Goal: Task Accomplishment & Management: Use online tool/utility

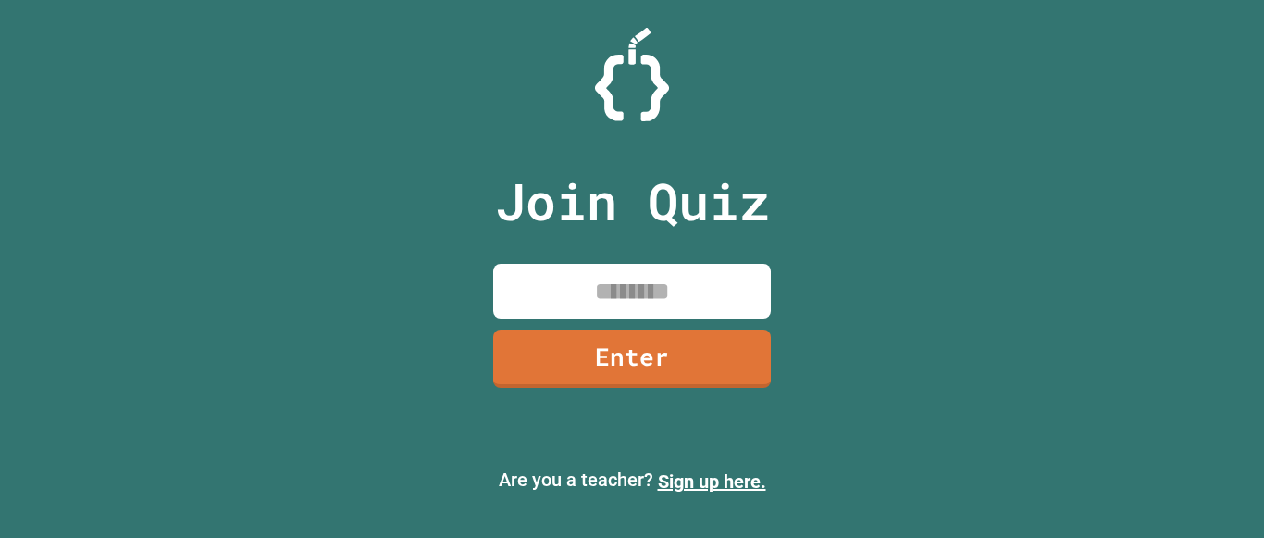
click at [688, 288] on input at bounding box center [632, 291] width 278 height 55
type input "********"
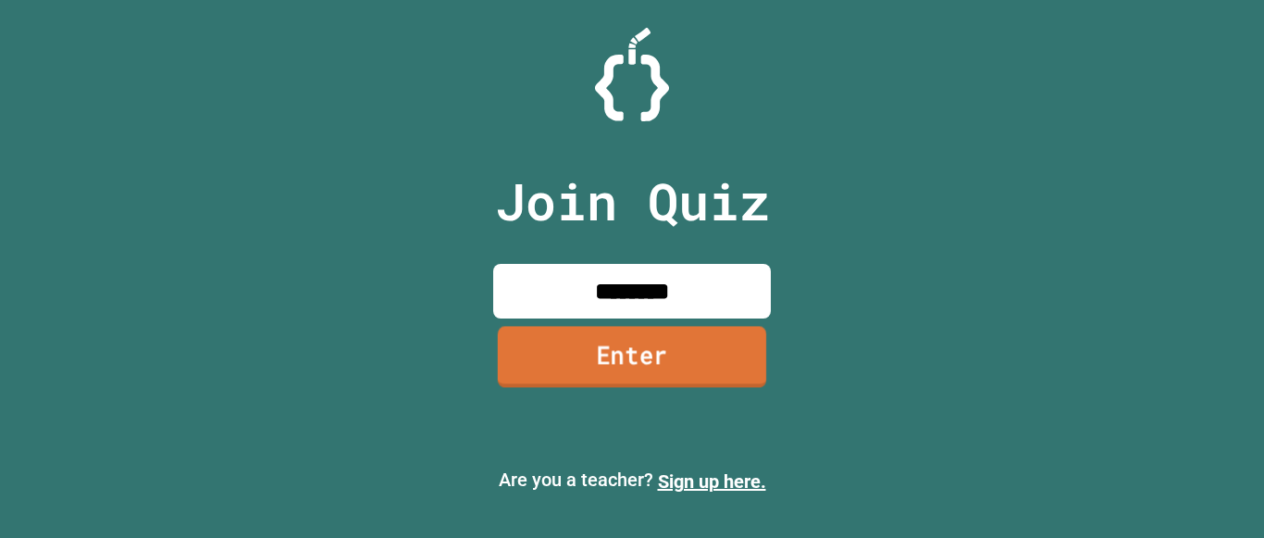
click at [706, 374] on link "Enter" at bounding box center [632, 356] width 268 height 61
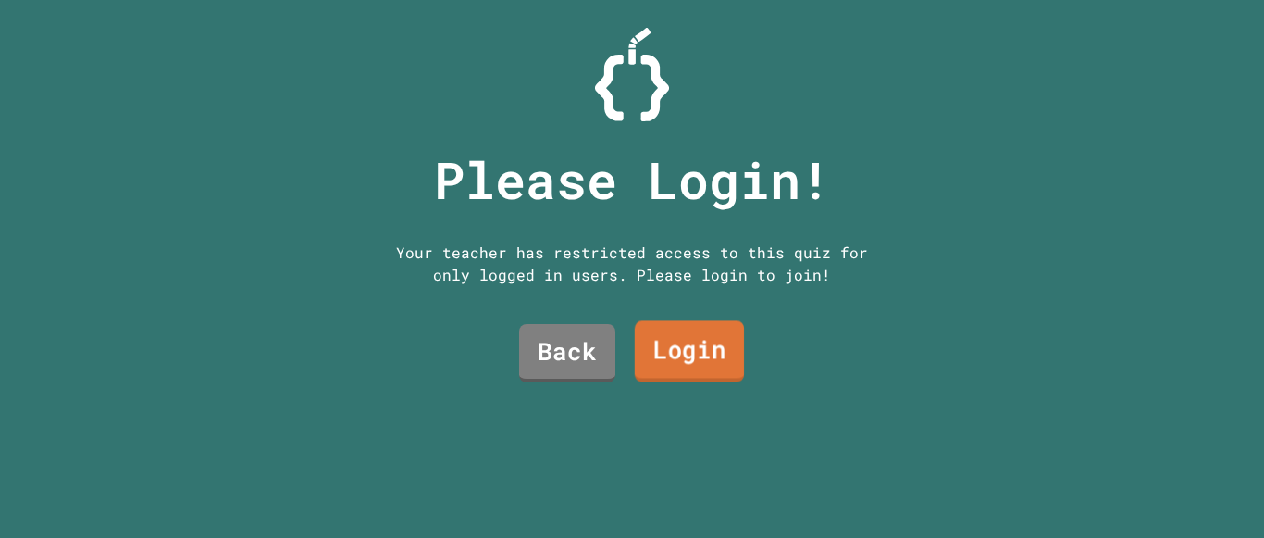
click at [654, 353] on link "Login" at bounding box center [689, 351] width 109 height 61
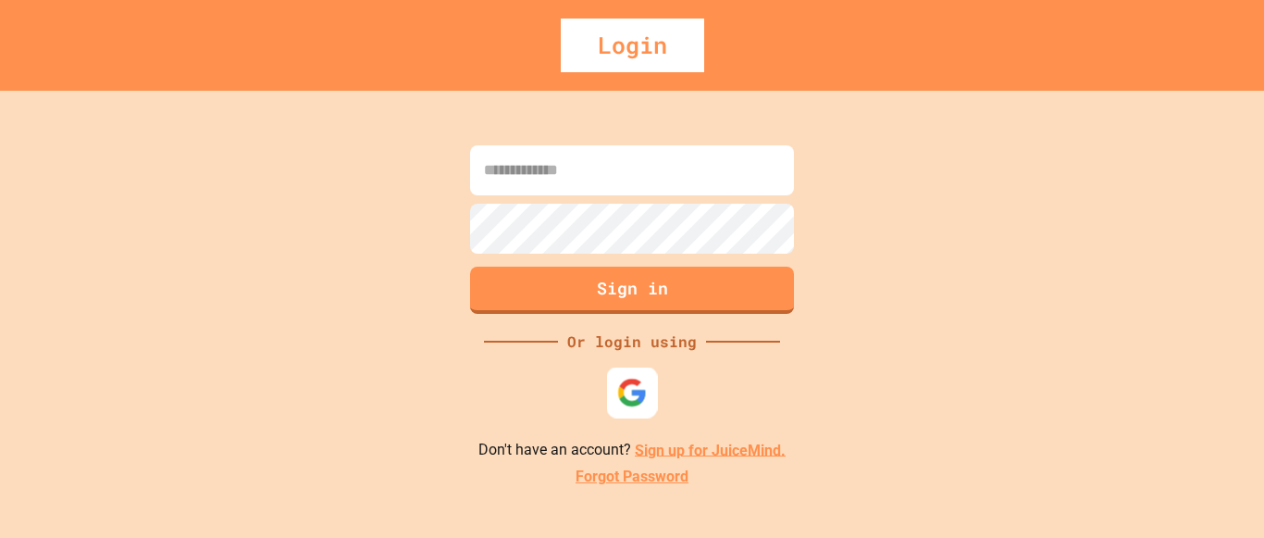
click at [625, 391] on img at bounding box center [632, 392] width 31 height 31
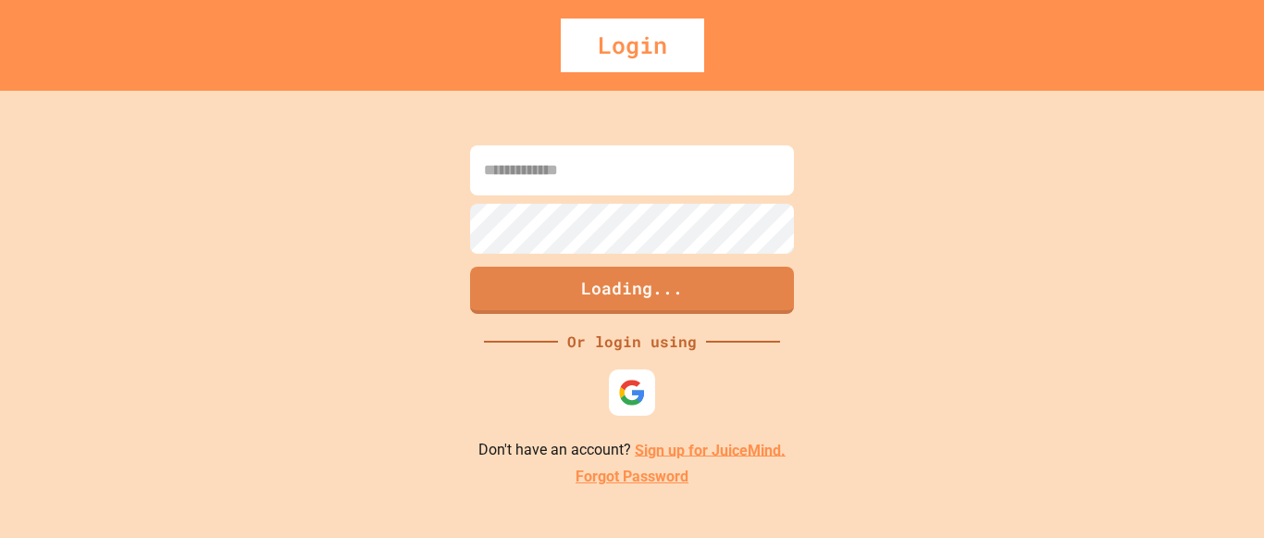
click at [392, 362] on div "Loading... Or login using Don't have an account? Sign up for JuiceMind. Forgot …" at bounding box center [632, 314] width 1264 height 447
click at [583, 361] on div "Loading... Or login using Don't have an account? Sign up for JuiceMind. Forgot …" at bounding box center [632, 314] width 1264 height 447
click at [635, 394] on img at bounding box center [632, 392] width 31 height 31
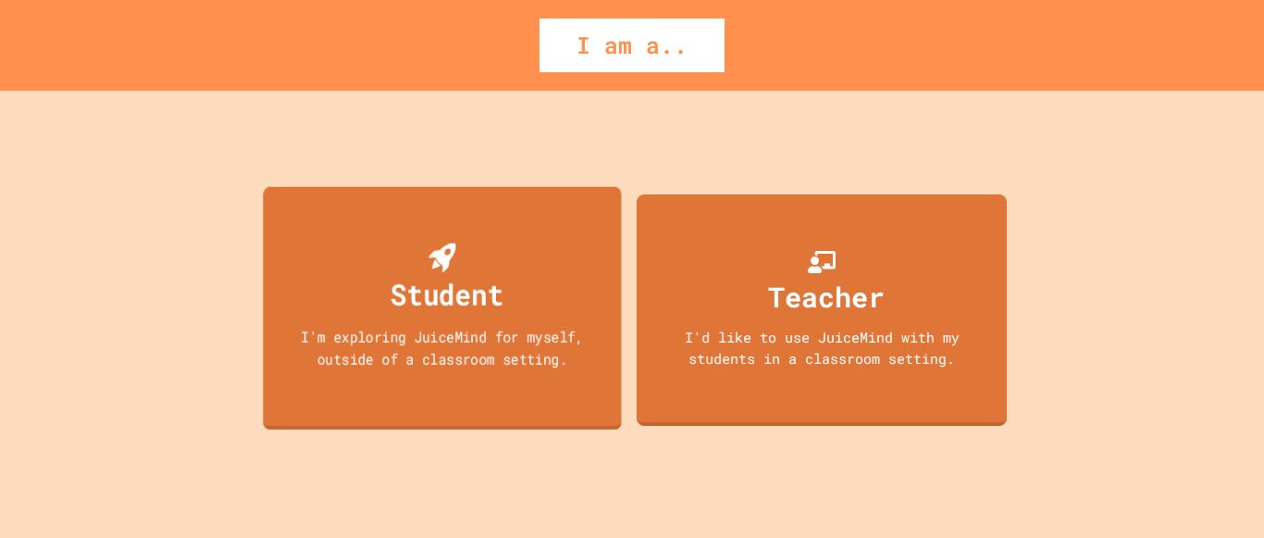
click at [459, 325] on div "Student I'm exploring JuiceMind for myself, outside of a classroom setting." at bounding box center [442, 307] width 358 height 243
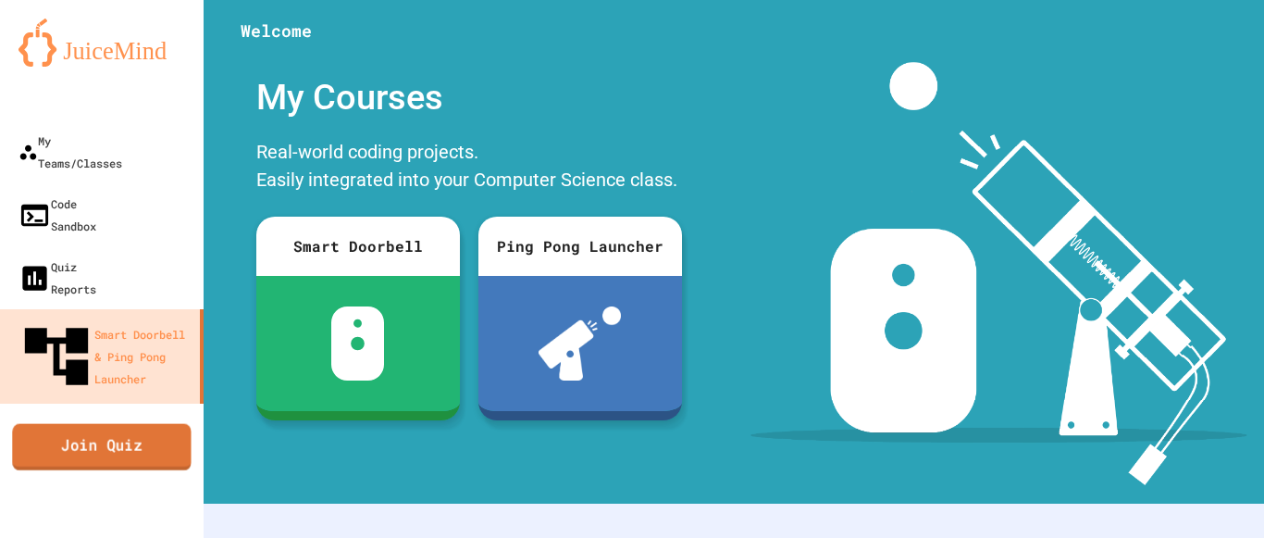
click at [150, 423] on link "Join Quiz" at bounding box center [101, 446] width 179 height 46
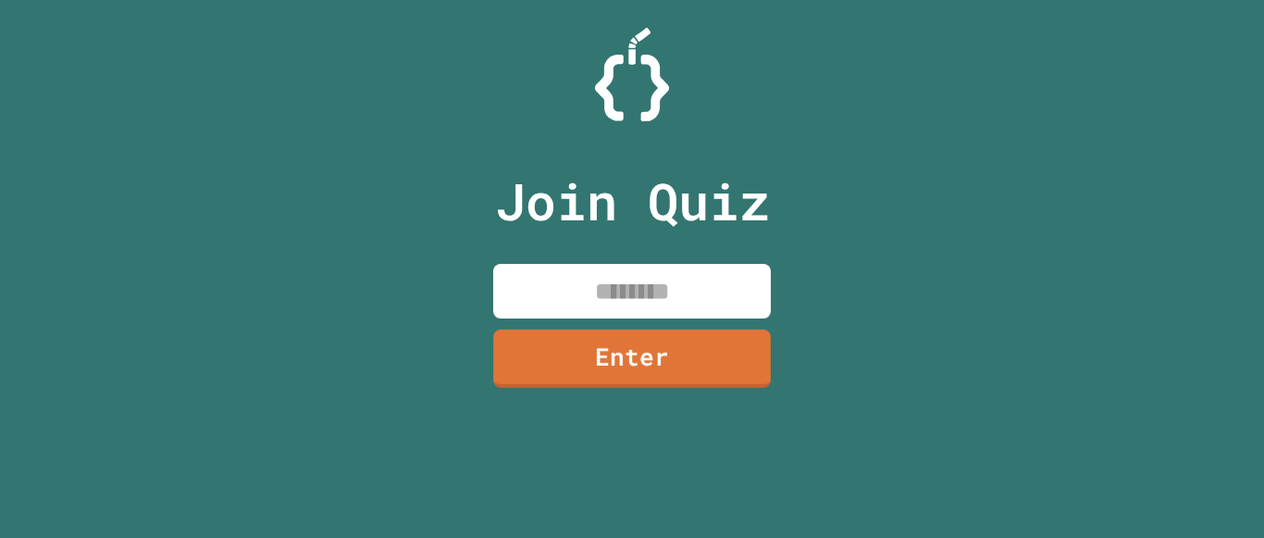
click at [560, 302] on input at bounding box center [632, 291] width 278 height 55
type input "********"
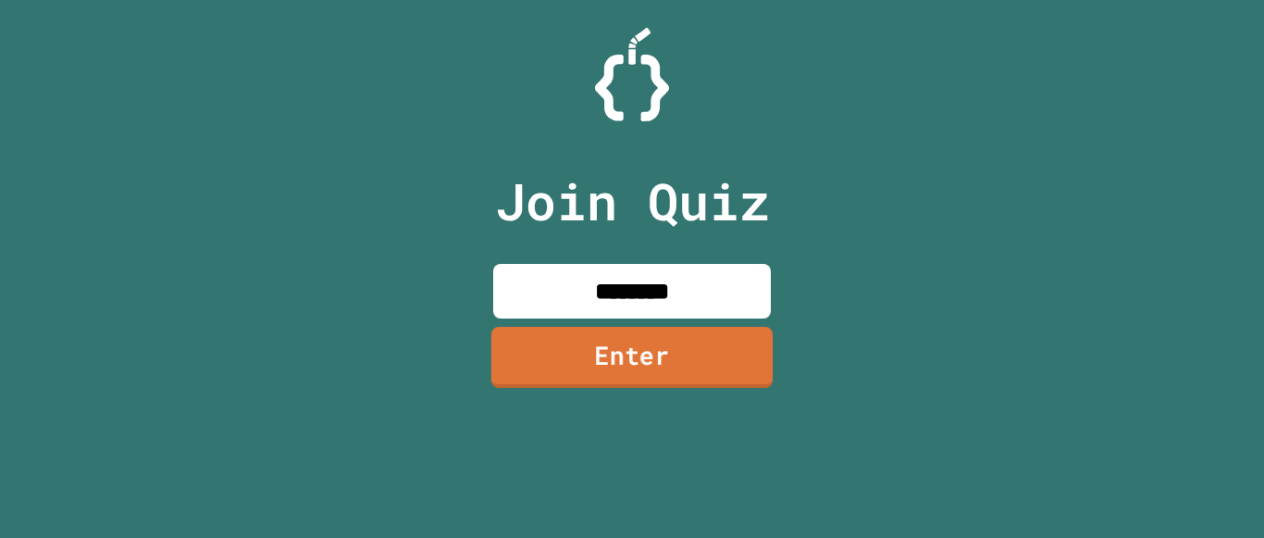
click at [613, 353] on link "Enter" at bounding box center [631, 357] width 281 height 61
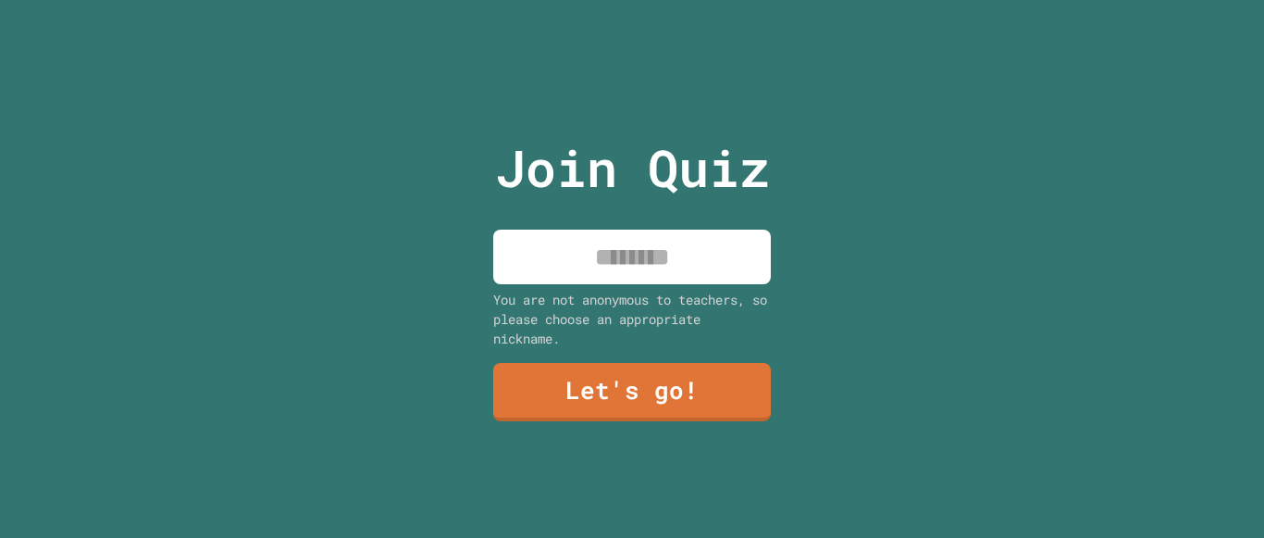
click at [614, 258] on input at bounding box center [632, 256] width 278 height 55
type input "******"
click at [675, 411] on link "Let's go!" at bounding box center [632, 390] width 269 height 61
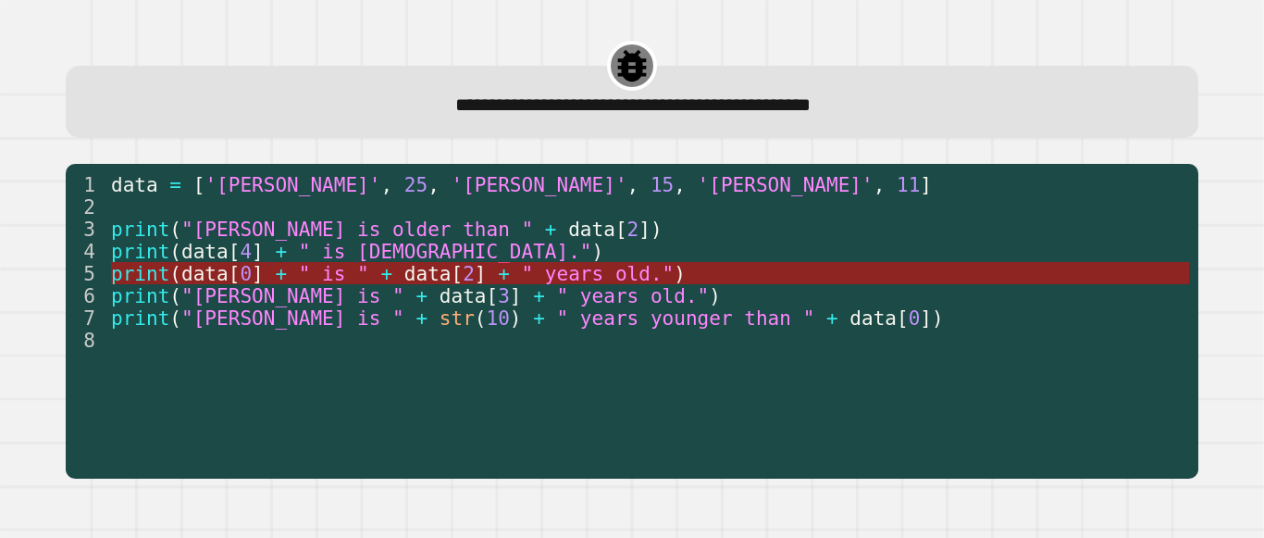
click at [199, 273] on span "data" at bounding box center [204, 273] width 47 height 23
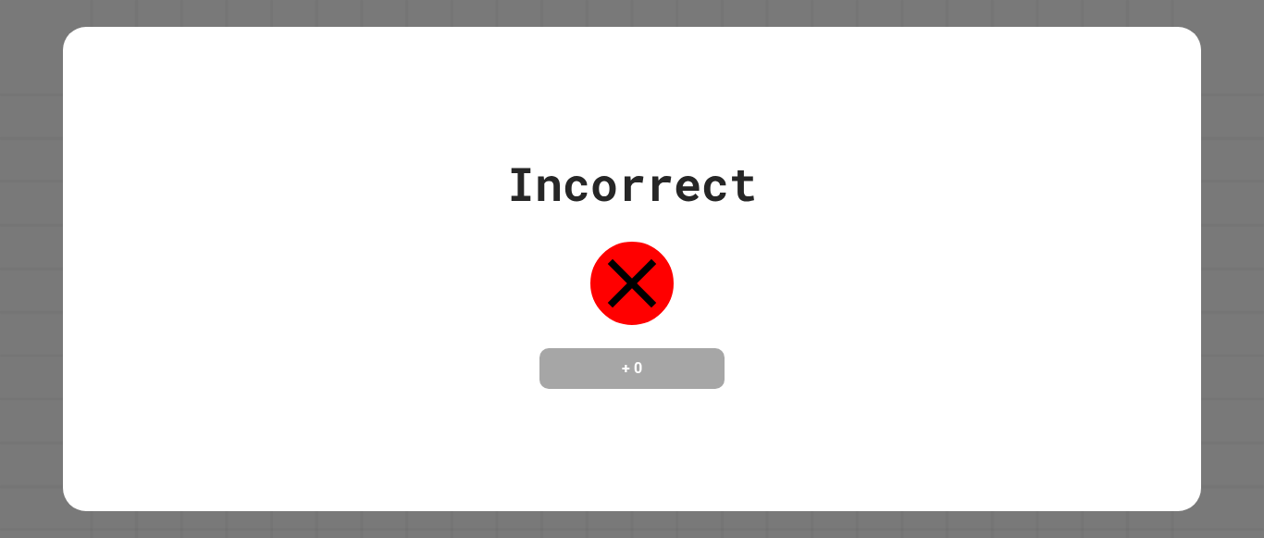
click at [905, 269] on div "Incorrect + 0" at bounding box center [631, 269] width 1137 height 240
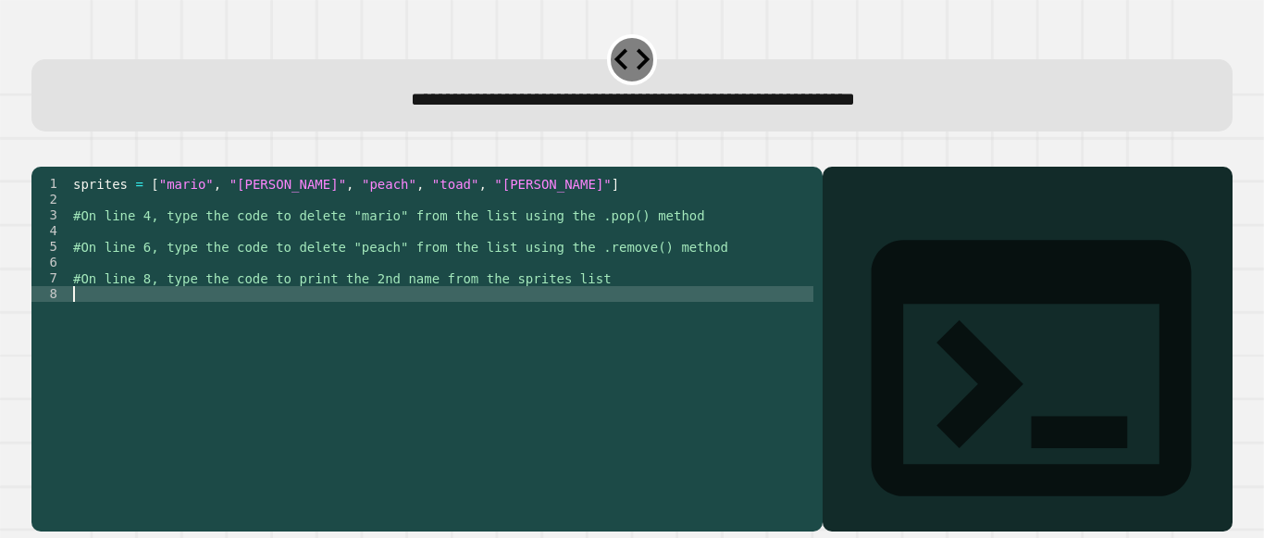
click at [95, 325] on div "sprites = [ "mario" , "[PERSON_NAME]" , "peach" , "toad" , "[PERSON_NAME]" ] #O…" at bounding box center [441, 333] width 744 height 315
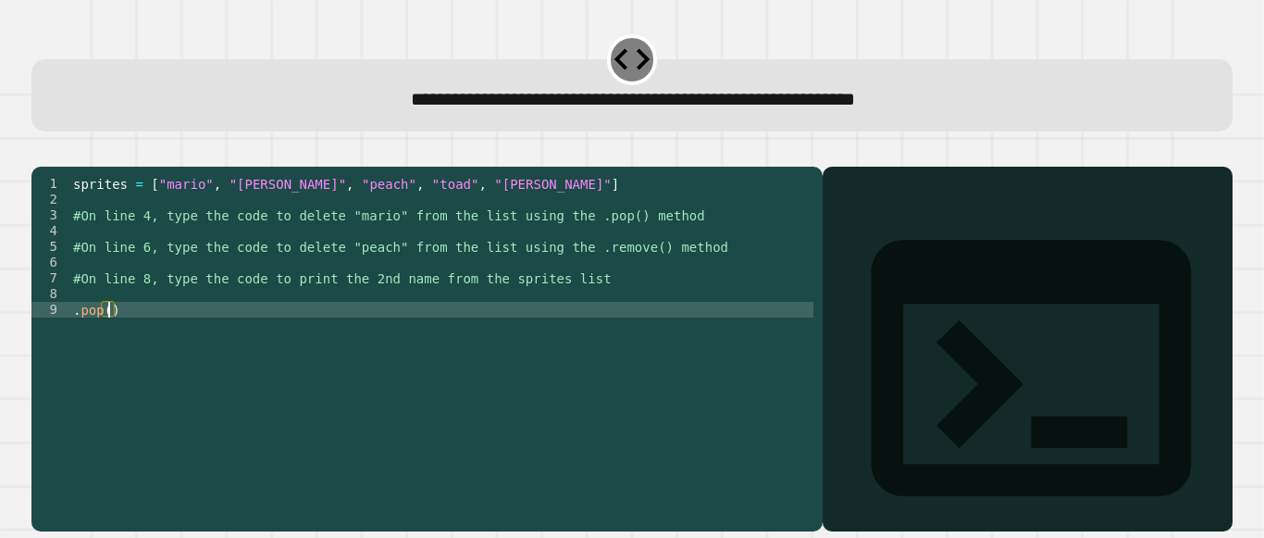
scroll to position [0, 2]
click at [157, 333] on div "sprites = [ "mario" , "[PERSON_NAME]" , "peach" , "toad" , "[PERSON_NAME]" ] #O…" at bounding box center [441, 333] width 744 height 315
type textarea "*******"
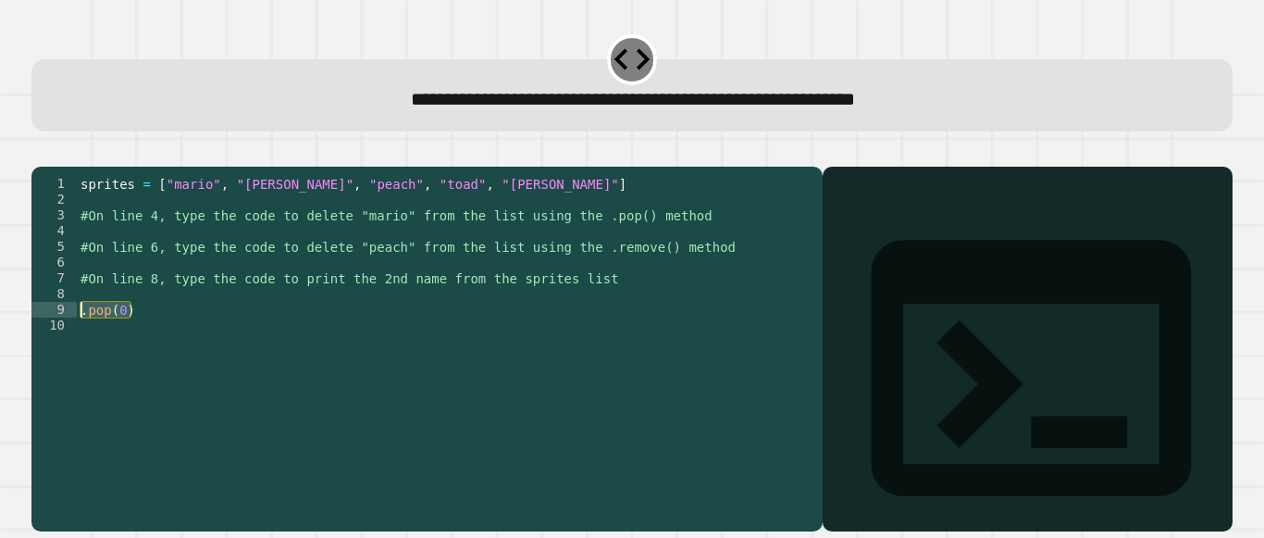
drag, startPoint x: 142, startPoint y: 336, endPoint x: 74, endPoint y: 339, distance: 68.5
click at [74, 339] on div "1 2 3 4 5 6 7 8 9 10 sprites = [ "mario" , "[PERSON_NAME]" , "peach" , "toad" ,…" at bounding box center [422, 317] width 782 height 283
type textarea "*******"
click at [95, 252] on div "sprites = [ "mario" , "[PERSON_NAME]" , "peach" , "toad" , "[PERSON_NAME]" ] #O…" at bounding box center [445, 333] width 737 height 315
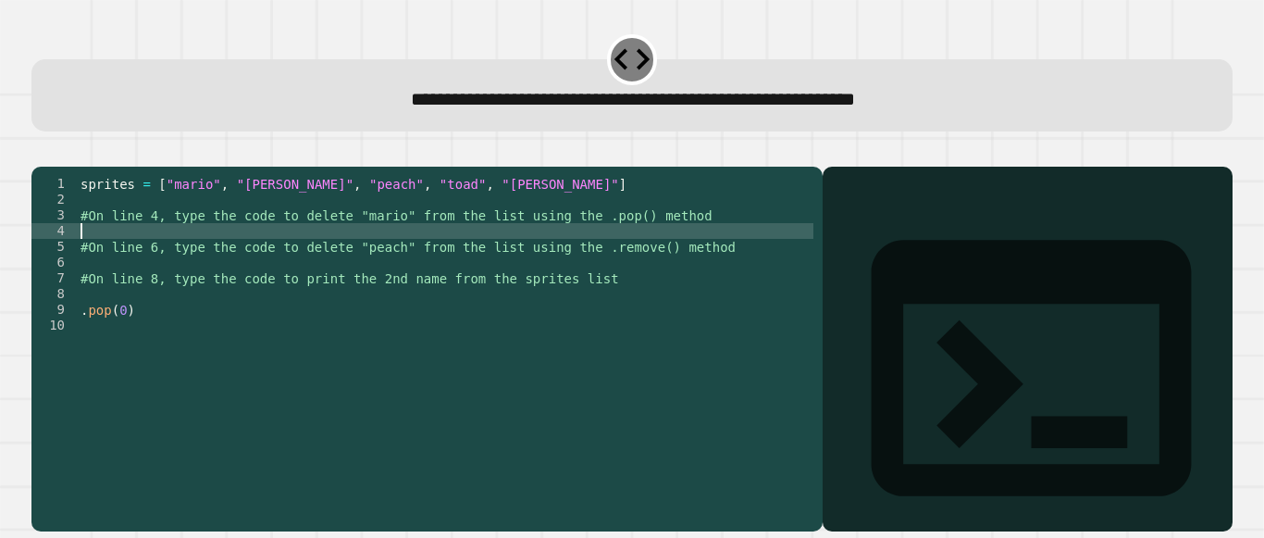
paste textarea "*******"
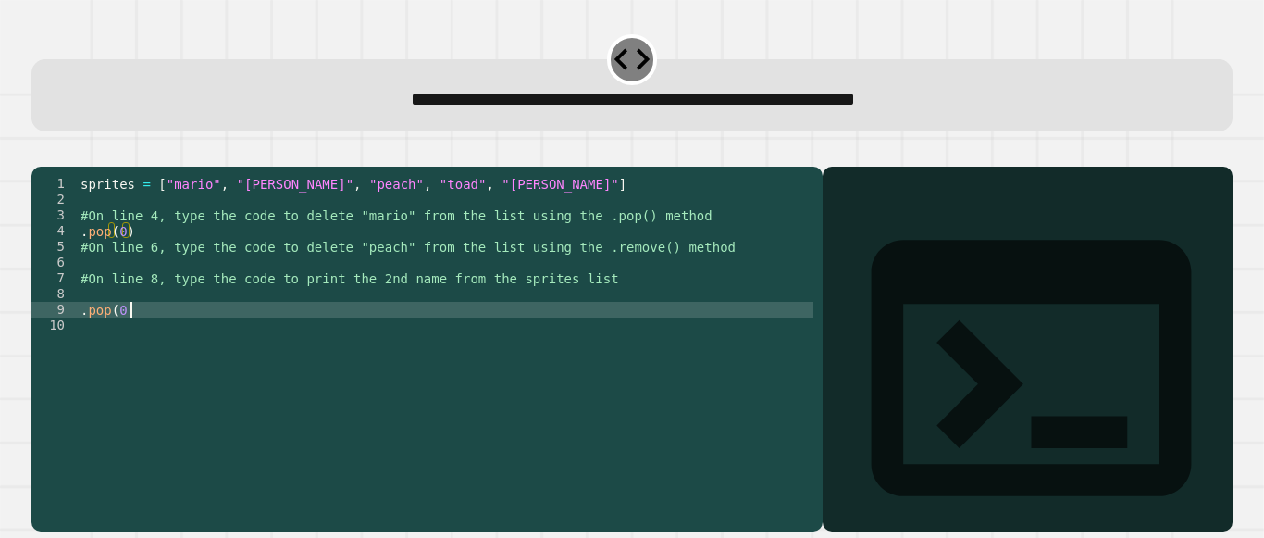
click at [144, 340] on div "sprites = [ "mario" , "[PERSON_NAME]" , "peach" , "toad" , "[PERSON_NAME]" ] #O…" at bounding box center [445, 333] width 737 height 315
type textarea "*"
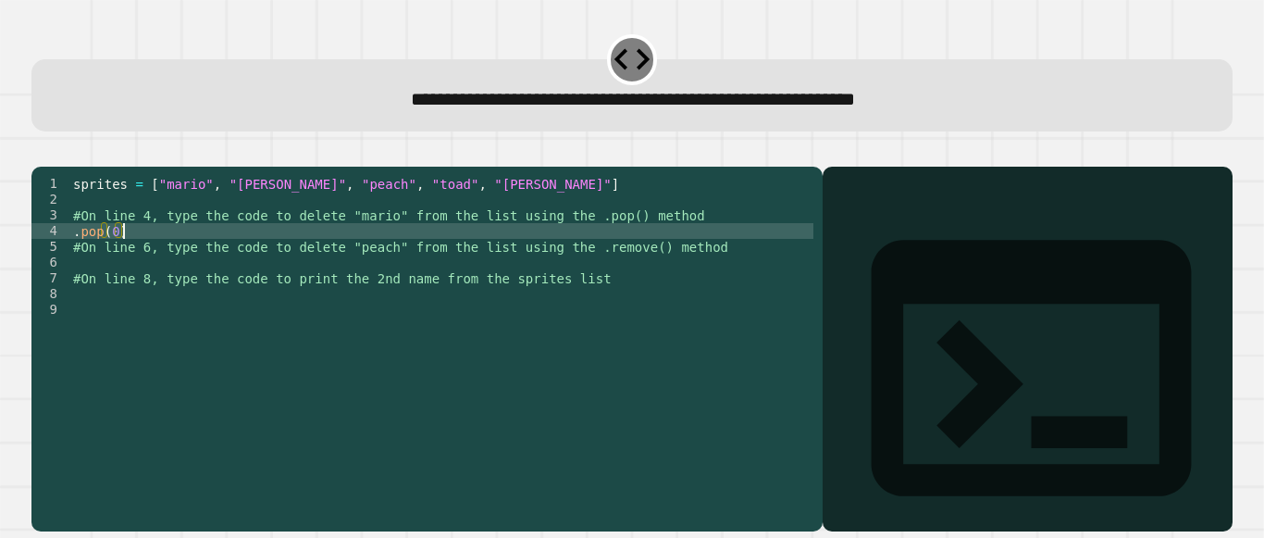
click at [147, 255] on div "sprites = [ "mario" , "[PERSON_NAME]" , "peach" , "toad" , "[PERSON_NAME]" ] #O…" at bounding box center [441, 333] width 744 height 315
type textarea "*******"
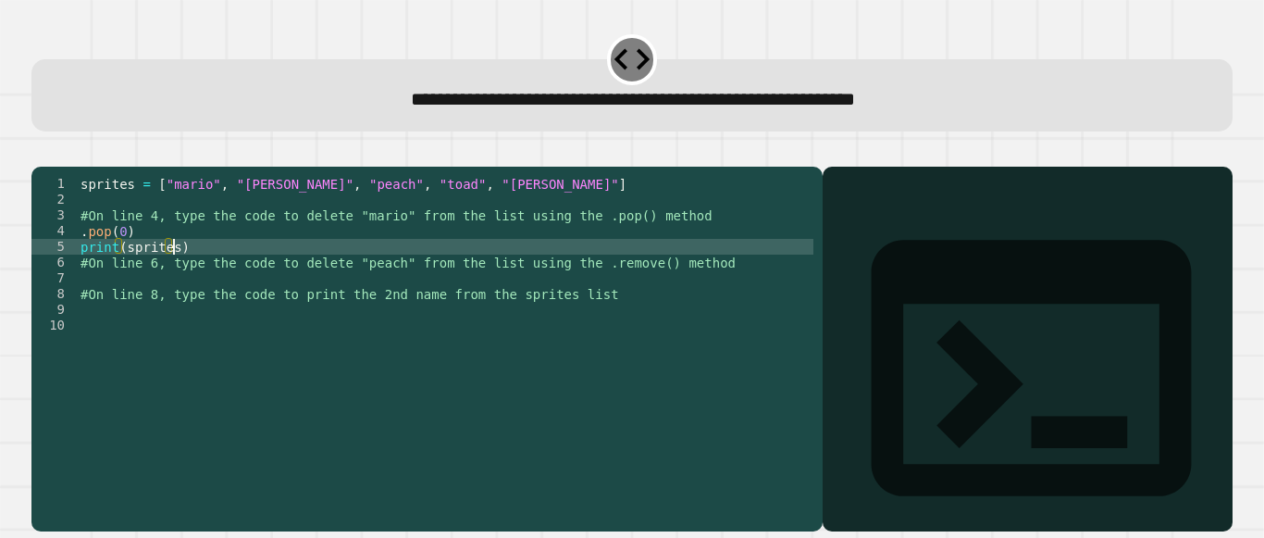
scroll to position [0, 6]
click at [128, 272] on div "sprites = [ "mario" , "[PERSON_NAME]" , "peach" , "toad" , "[PERSON_NAME]" ] #O…" at bounding box center [445, 333] width 737 height 315
click at [124, 272] on div "sprites = [ "mario" , "[PERSON_NAME]" , "peach" , "toad" , "[PERSON_NAME]" ] #O…" at bounding box center [445, 333] width 737 height 315
click at [215, 269] on div "sprites = [ "mario" , "[PERSON_NAME]" , "peach" , "toad" , "[PERSON_NAME]" ] #O…" at bounding box center [445, 333] width 737 height 315
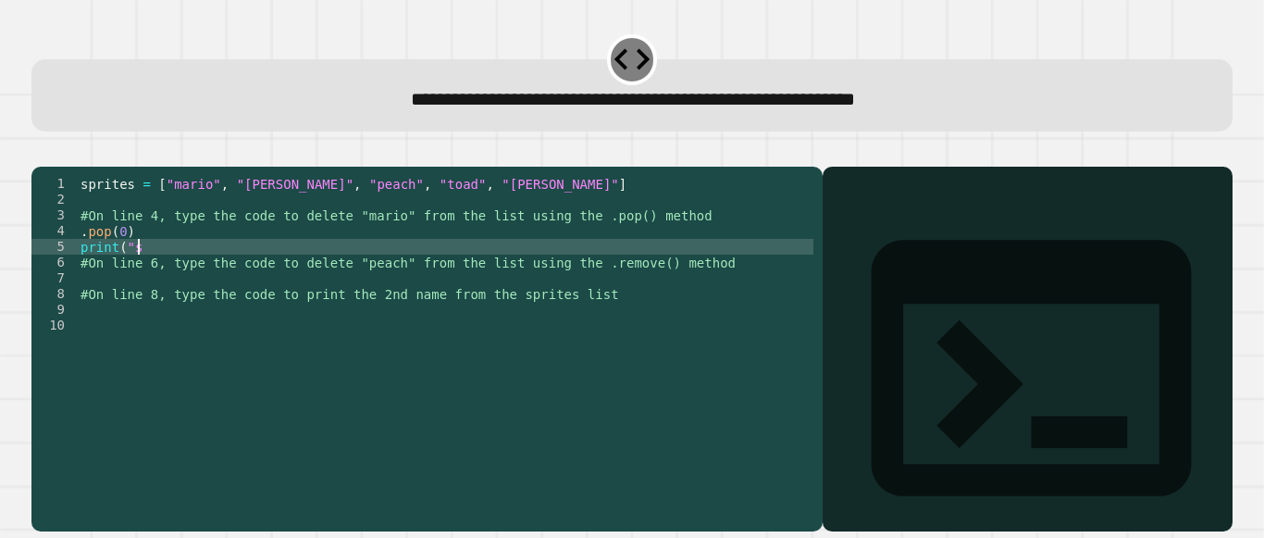
scroll to position [0, 0]
type textarea "*"
type textarea "*******"
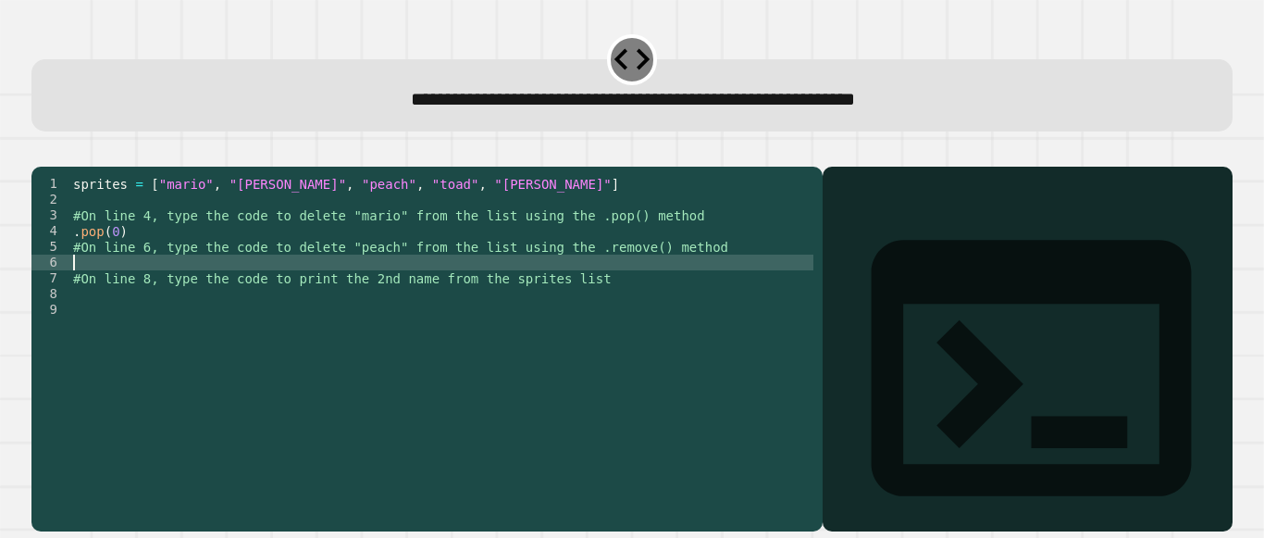
click at [161, 290] on div "sprites = [ "mario" , "[PERSON_NAME]" , "peach" , "toad" , "[PERSON_NAME]" ] #O…" at bounding box center [441, 333] width 744 height 315
type textarea "******"
click at [131, 327] on div "sprites = [ "mario" , "[PERSON_NAME]" , "peach" , "toad" , "[PERSON_NAME]" ] #O…" at bounding box center [441, 333] width 744 height 315
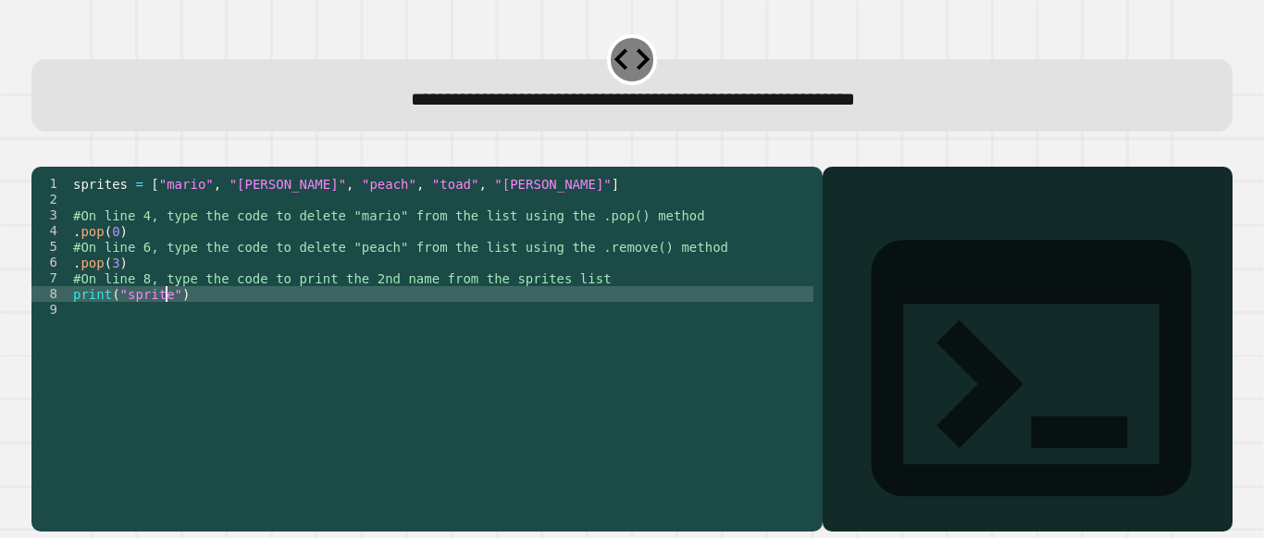
scroll to position [0, 6]
click at [204, 323] on div "sprites = [ "mario" , "[PERSON_NAME]" , "peach" , "toad" , "[PERSON_NAME]" ] #O…" at bounding box center [441, 333] width 744 height 315
type textarea "**********"
click at [840, 217] on icon at bounding box center [1031, 368] width 384 height 384
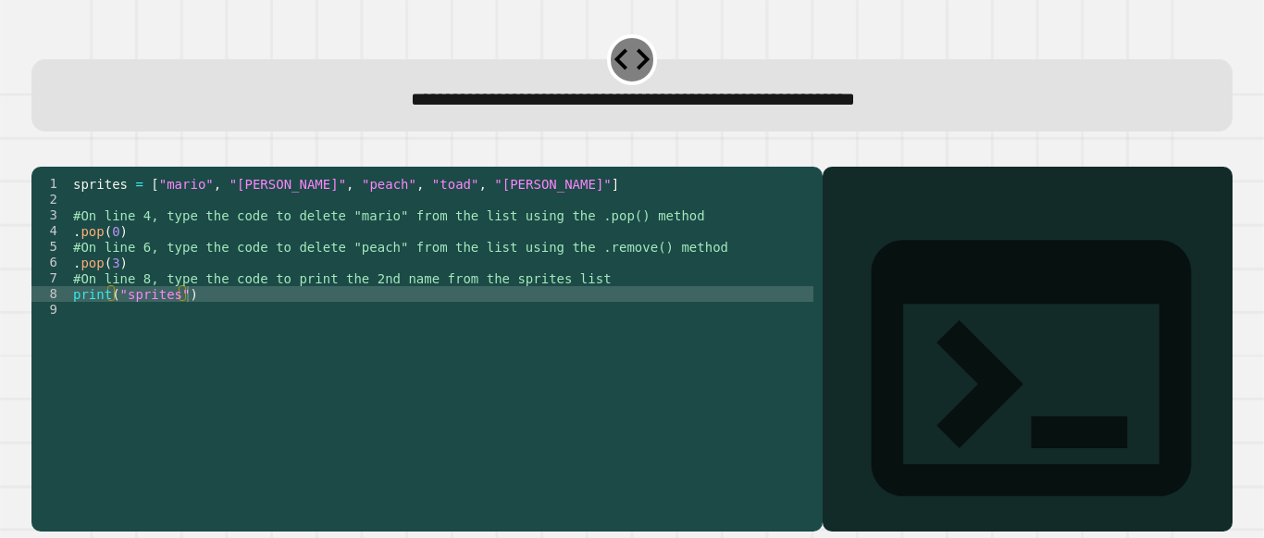
click at [845, 284] on div at bounding box center [1027, 375] width 391 height 311
click at [873, 243] on div "Output shell" at bounding box center [1028, 349] width 410 height 365
click at [866, 278] on div at bounding box center [1027, 375] width 391 height 311
click at [907, 201] on div "Output shell" at bounding box center [1028, 380] width 410 height 426
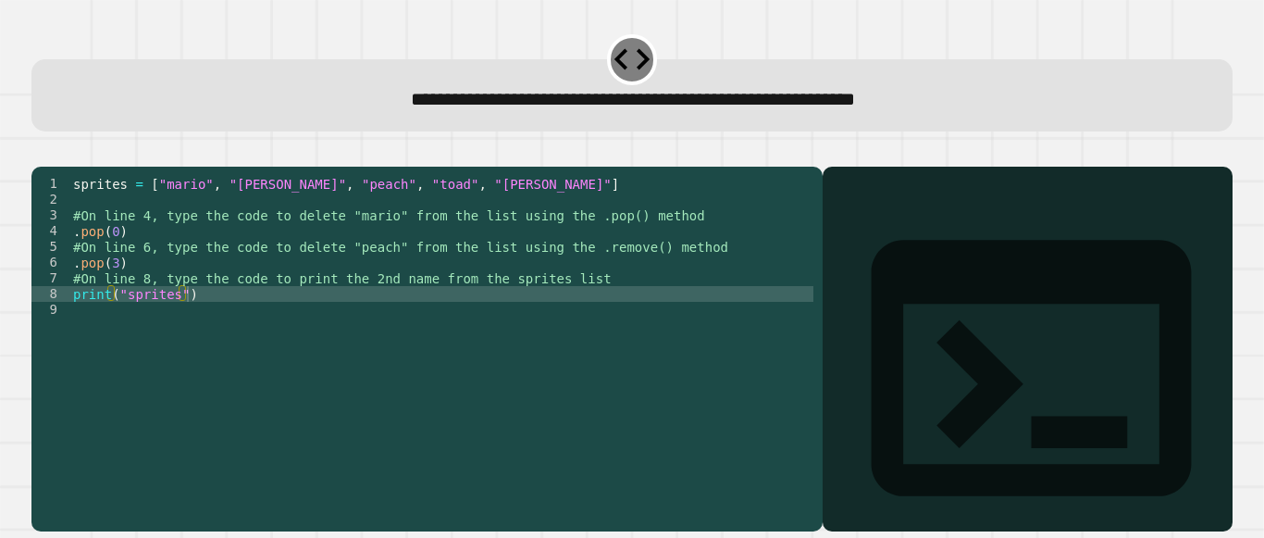
click at [872, 240] on icon at bounding box center [1031, 367] width 319 height 255
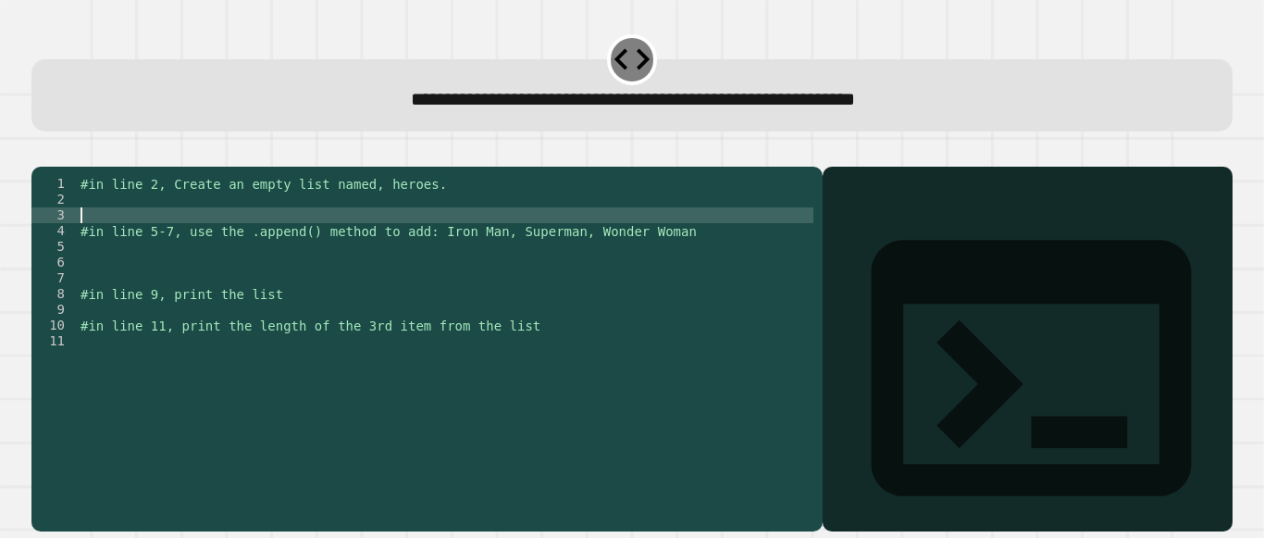
click at [192, 239] on div "#in line 2, Create an empty list named, heroes. #in line 5-7, use the .append()…" at bounding box center [445, 333] width 737 height 315
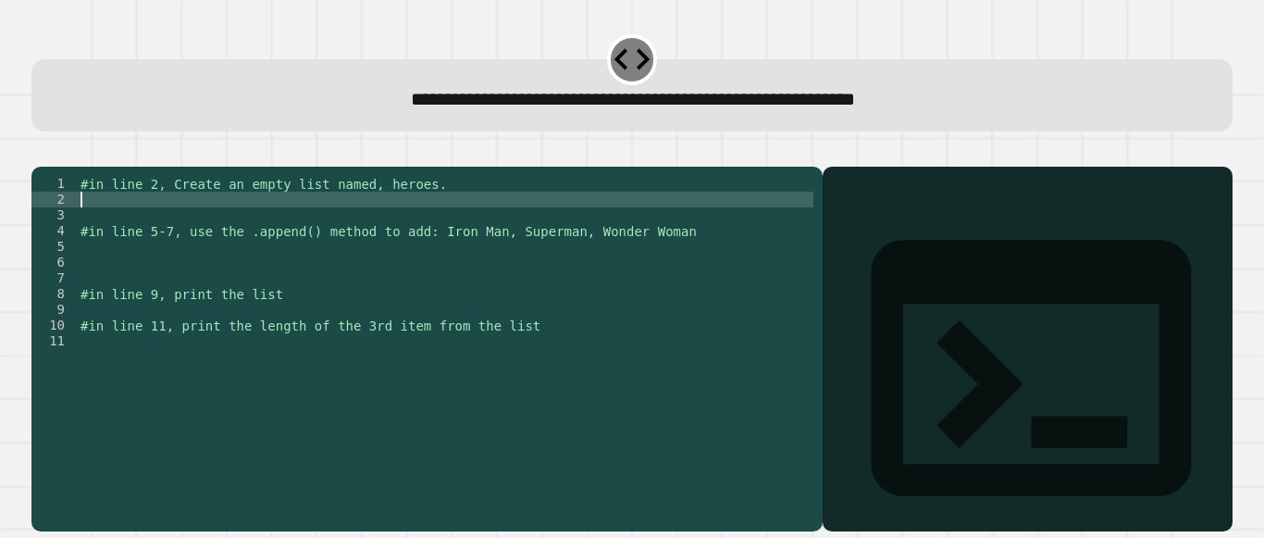
click at [143, 229] on div "#in line 2, Create an empty list named, heroes. #in line 5-7, use the .append()…" at bounding box center [445, 333] width 737 height 315
type textarea "**********"
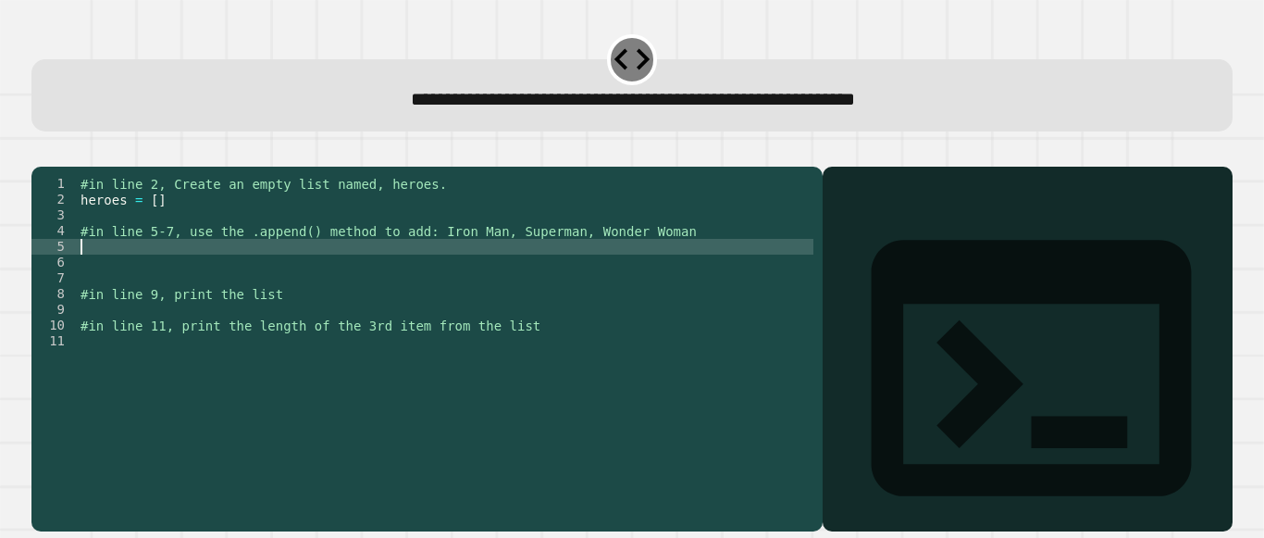
click at [163, 279] on div "#in line 2, Create an empty list named, heroes. heroes = [ ] #in line 5-7, use …" at bounding box center [445, 333] width 737 height 315
click at [179, 269] on div "#in line 2, Create an empty list named, heroes. heroes = [ ] #in line 5-7, use …" at bounding box center [445, 333] width 737 height 315
click at [248, 275] on div "#in line 2, Create an empty list named, heroes. heroes = [ ] #in line 5-7, use …" at bounding box center [445, 333] width 737 height 315
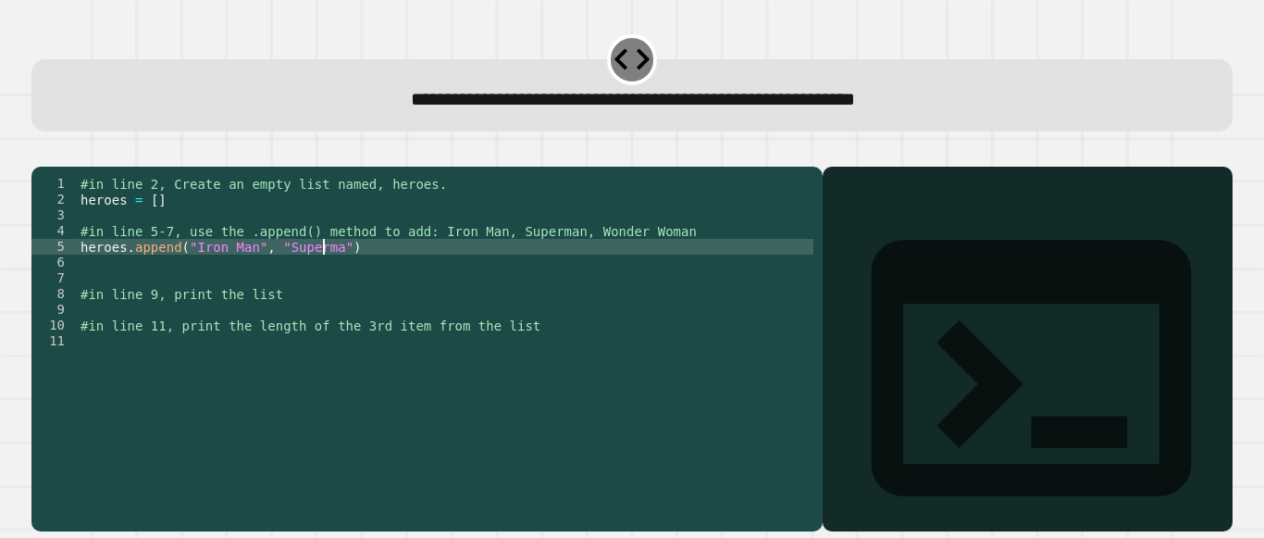
scroll to position [0, 18]
click at [336, 273] on div "#in line 2, Create an empty list named, heroes. heroes = [ ] #in line 5-7, use …" at bounding box center [445, 333] width 737 height 315
type textarea "**********"
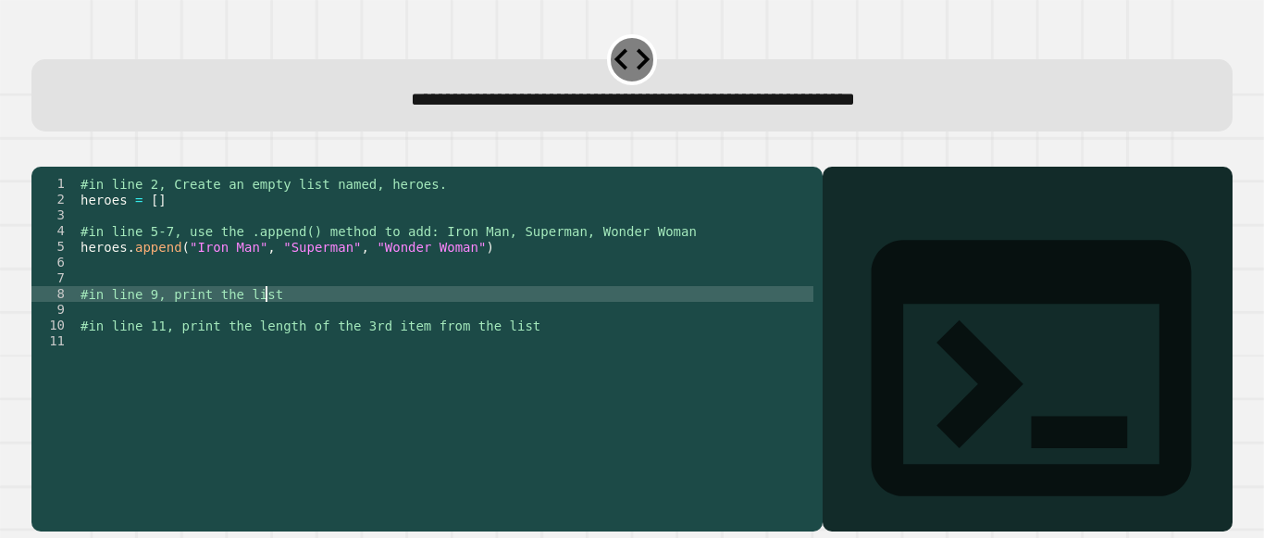
click at [301, 324] on div "#in line 2, Create an empty list named, heroes. heroes = [ ] #in line 5-7, use …" at bounding box center [445, 333] width 737 height 315
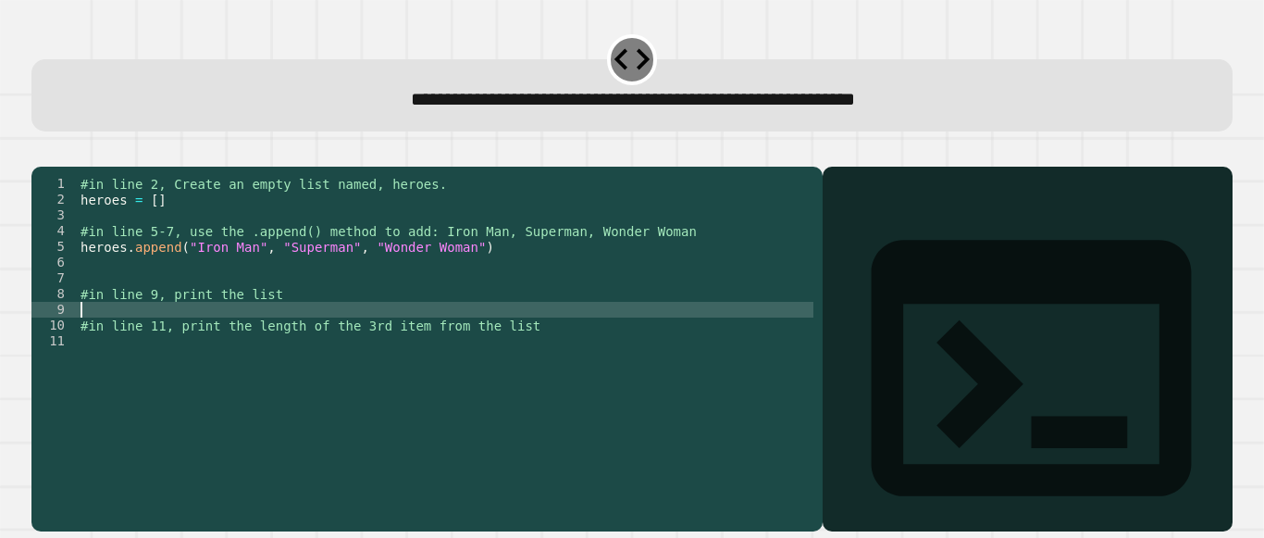
click at [314, 336] on div "#in line 2, Create an empty list named, heroes. heroes = [ ] #in line 5-7, use …" at bounding box center [445, 333] width 737 height 315
type textarea "**********"
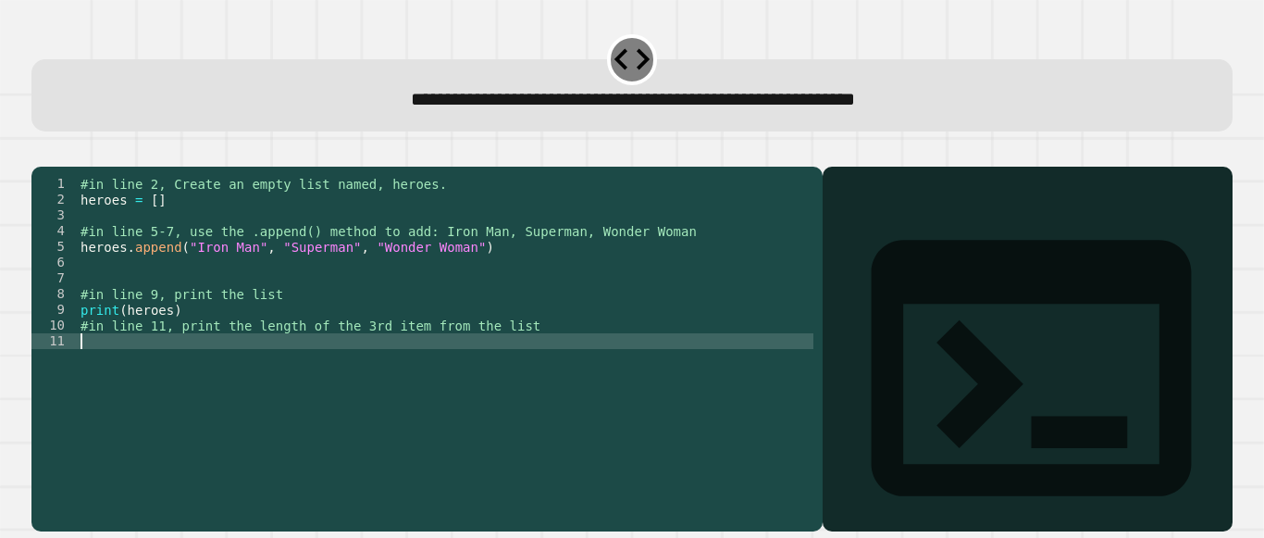
click at [311, 390] on div "#in line 2, Create an empty list named, heroes. heroes = [ ] #in line 5-7, use …" at bounding box center [445, 333] width 737 height 315
click at [839, 213] on icon at bounding box center [1031, 368] width 384 height 384
click at [857, 283] on div at bounding box center [1027, 375] width 391 height 311
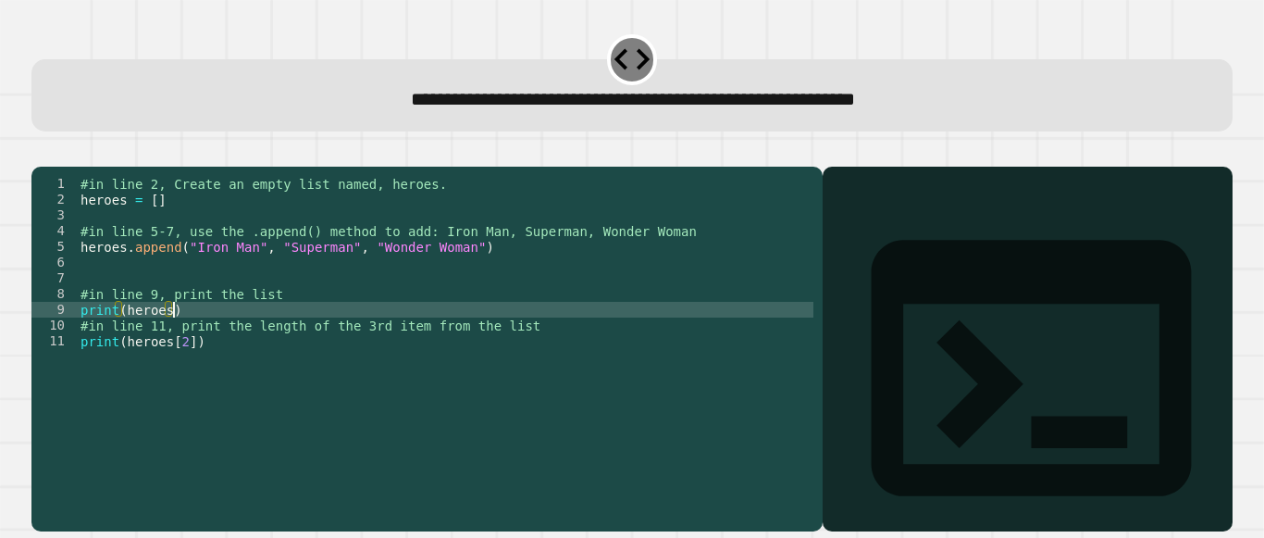
click at [195, 333] on div "#in line 2, Create an empty list named, heroes. heroes = [ ] #in line 5-7, use …" at bounding box center [445, 333] width 737 height 315
click at [838, 337] on div at bounding box center [1027, 375] width 391 height 311
click at [848, 218] on icon at bounding box center [1031, 368] width 384 height 384
click at [861, 266] on div at bounding box center [1027, 375] width 391 height 311
click at [868, 231] on div "Output shell" at bounding box center [1028, 380] width 410 height 426
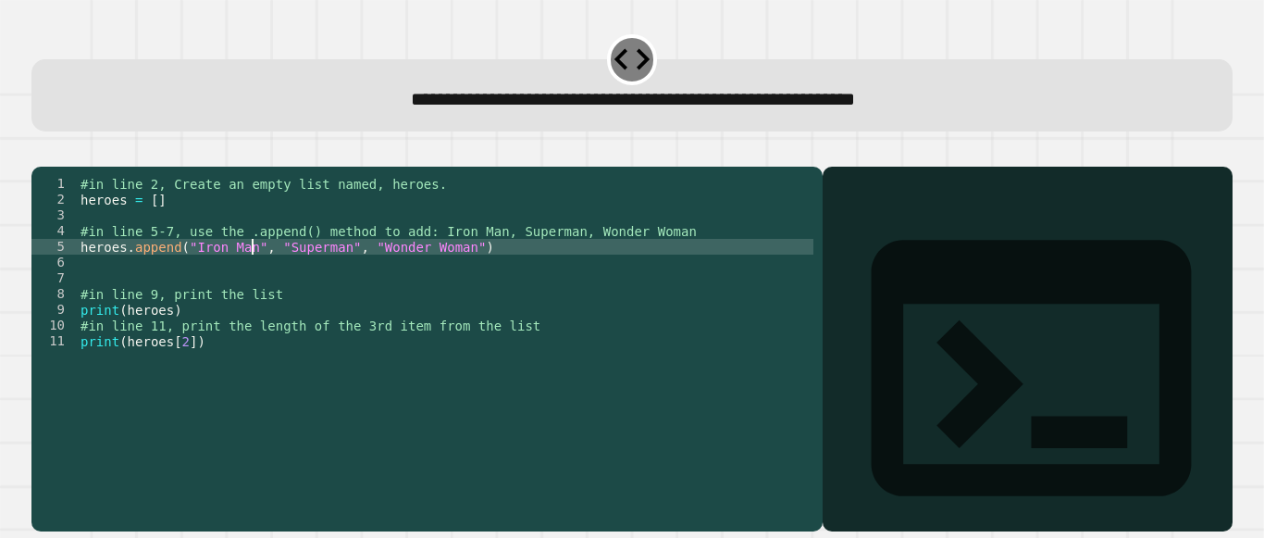
click at [249, 267] on div "#in line 2, Create an empty list named, heroes. heroes = [ ] #in line 5-7, use …" at bounding box center [445, 333] width 737 height 315
click at [899, 321] on div at bounding box center [1027, 375] width 391 height 311
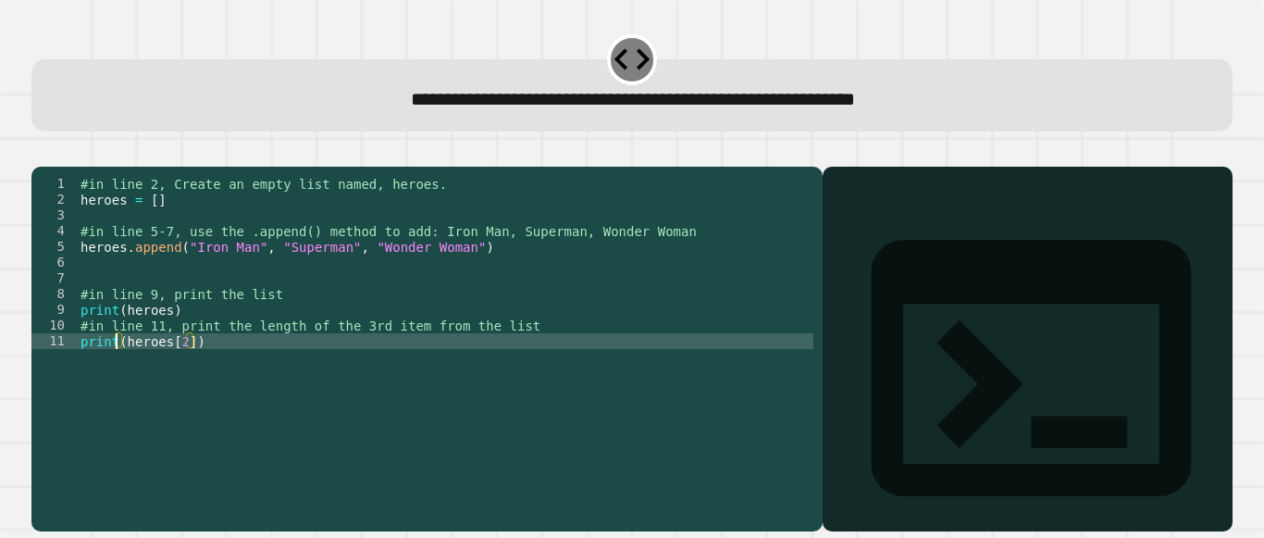
click at [114, 363] on div "#in line 2, Create an empty list named, heroes. heroes = [ ] #in line 5-7, use …" at bounding box center [445, 333] width 737 height 315
click at [168, 368] on div "#in line 2, Create an empty list named, heroes. heroes = [ ] #in line 5-7, use …" at bounding box center [445, 333] width 737 height 315
type textarea "**********"
click at [854, 364] on div at bounding box center [1027, 375] width 391 height 311
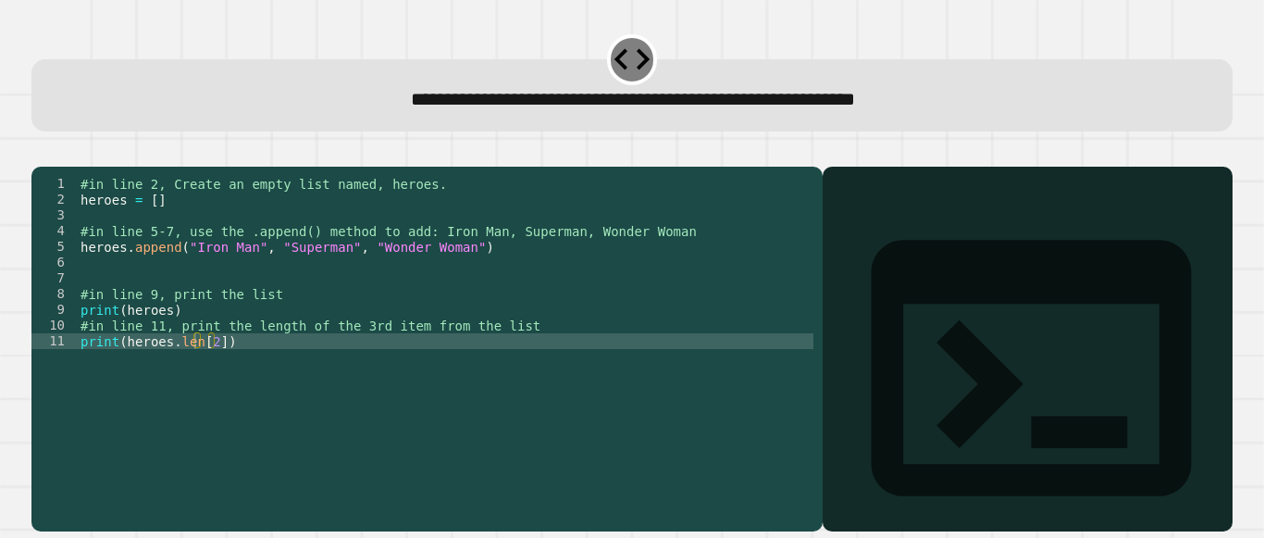
click at [854, 364] on div at bounding box center [1027, 375] width 391 height 311
click at [377, 445] on div "#in line 2, Create an empty list named, heroes. heroes = [ ] #in line 5-7, use …" at bounding box center [445, 333] width 737 height 315
click at [933, 322] on div at bounding box center [1027, 375] width 391 height 311
click at [214, 363] on div "#in line 2, Create an empty list named, heroes. heroes = [ ] #in line 5-7, use …" at bounding box center [445, 333] width 737 height 315
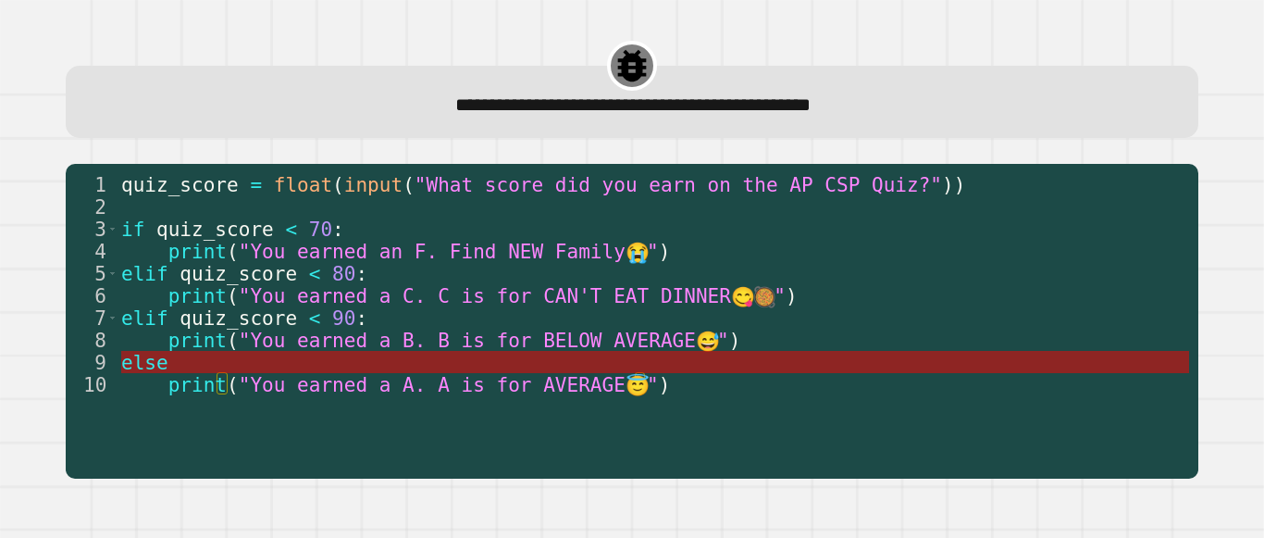
click at [145, 371] on span "else" at bounding box center [144, 362] width 47 height 23
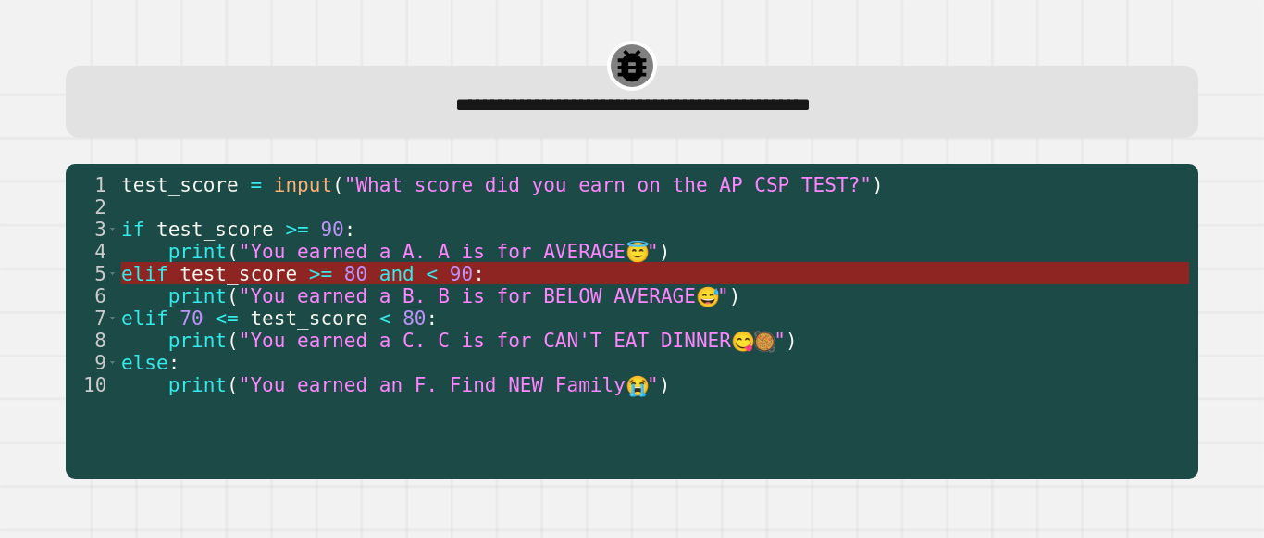
click at [281, 270] on span "test_score" at bounding box center [238, 273] width 118 height 23
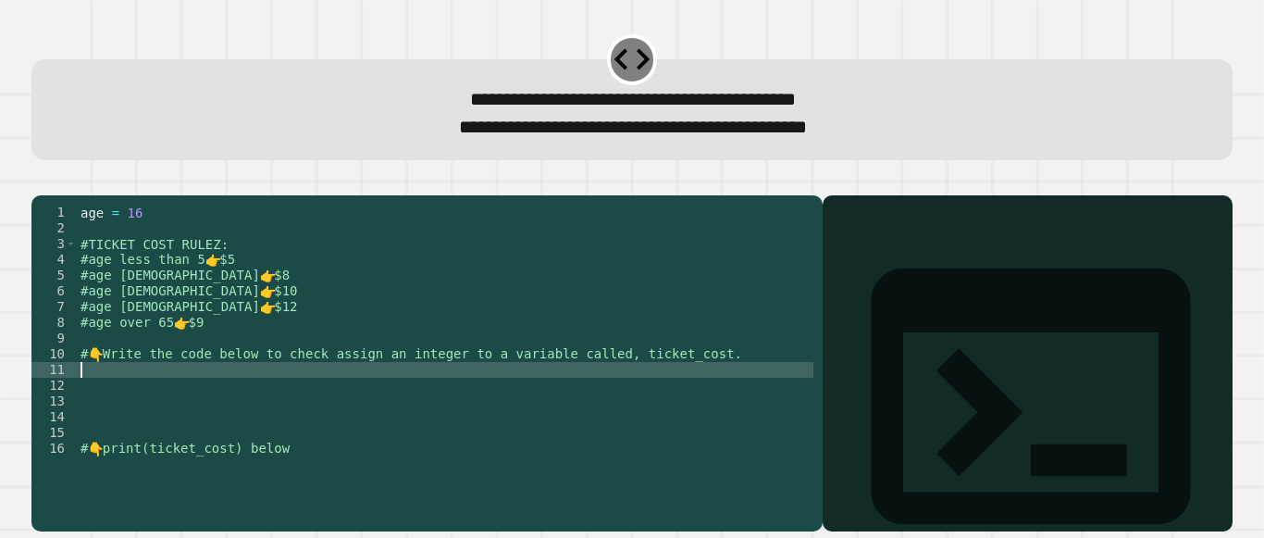
click at [110, 398] on div "age = [DEMOGRAPHIC_DATA] #TICKET COST RULEZ: #age less than 5 👉 $5 #age [DEMOGR…" at bounding box center [445, 345] width 736 height 283
click at [179, 395] on div "age = [DEMOGRAPHIC_DATA] #TICKET COST RULEZ: #age less than 5 👉 $5 #age [DEMOGR…" at bounding box center [445, 345] width 736 height 283
click at [217, 401] on div "age = [DEMOGRAPHIC_DATA] #TICKET COST RULEZ: #age less than 5 👉 $5 #age [DEMOGR…" at bounding box center [445, 345] width 736 height 283
click at [222, 398] on div "age = [DEMOGRAPHIC_DATA] #TICKET COST RULEZ: #age less than 5 👉 $5 #age [DEMOGR…" at bounding box center [445, 345] width 736 height 283
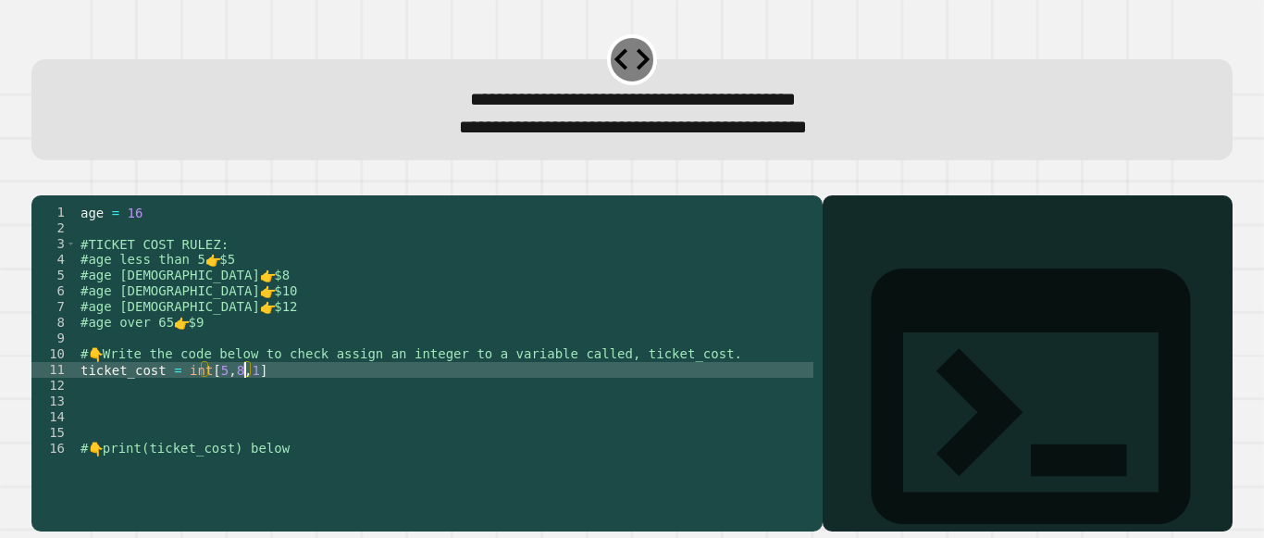
scroll to position [0, 12]
type textarea "**********"
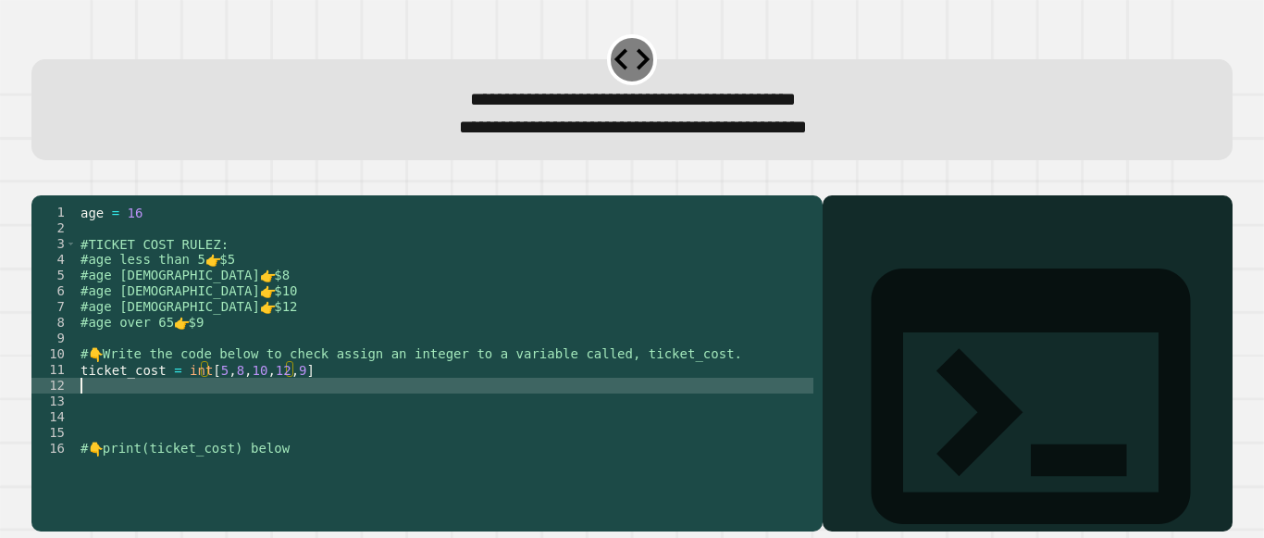
click at [126, 415] on div "age = [DEMOGRAPHIC_DATA] #TICKET COST RULEZ: #age less than 5 👉 $5 #age [DEMOGR…" at bounding box center [445, 345] width 736 height 283
type textarea "**********"
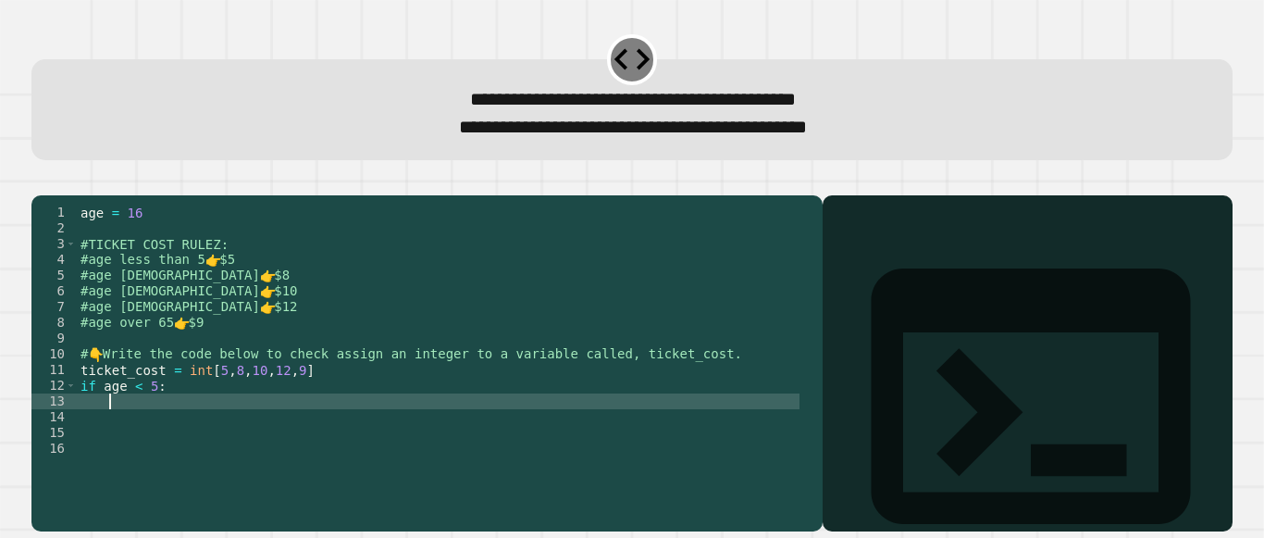
scroll to position [0, 1]
type textarea "*"
click at [200, 429] on div "age = [DEMOGRAPHIC_DATA] #TICKET COST RULEZ: #age less than 5 👉 $5 #age [DEMOGR…" at bounding box center [438, 345] width 723 height 283
click at [168, 427] on div "age = [DEMOGRAPHIC_DATA] #TICKET COST RULEZ: #age less than 5 👉 $5 #age [DEMOGR…" at bounding box center [438, 345] width 723 height 283
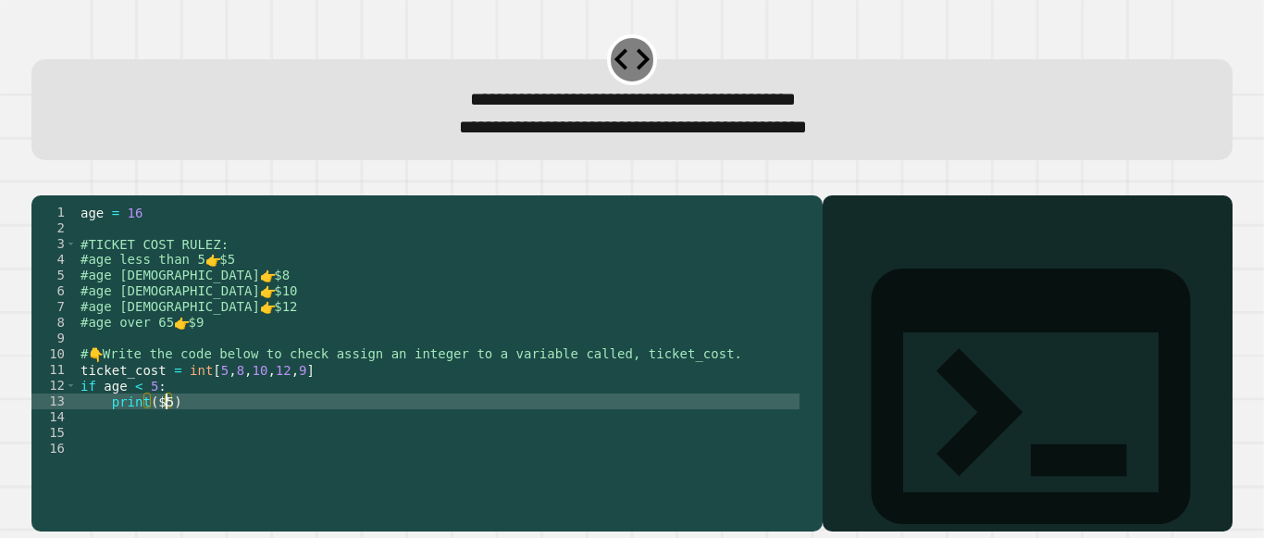
scroll to position [0, 6]
click at [151, 427] on div "age = [DEMOGRAPHIC_DATA] #TICKET COST RULEZ: #age less than 5 👉 $5 #age [DEMOGR…" at bounding box center [438, 345] width 723 height 283
click at [179, 424] on div "age = [DEMOGRAPHIC_DATA] #TICKET COST RULEZ: #age less than 5 👉 $5 #age [DEMOGR…" at bounding box center [438, 345] width 723 height 283
click at [158, 427] on div "age = [DEMOGRAPHIC_DATA] #TICKET COST RULEZ: #age less than 5 👉 $5 #age [DEMOGR…" at bounding box center [438, 345] width 723 height 283
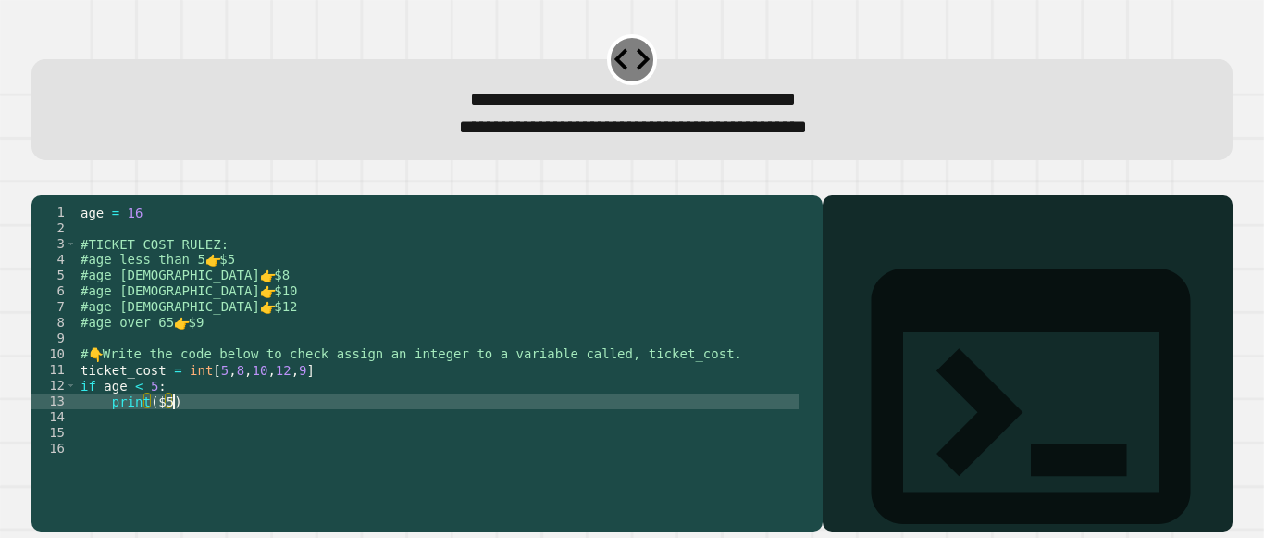
click at [191, 434] on div "age = [DEMOGRAPHIC_DATA] #TICKET COST RULEZ: #age less than 5 👉 $5 #age [DEMOGR…" at bounding box center [438, 345] width 723 height 283
click at [166, 426] on div "age = [DEMOGRAPHIC_DATA] #TICKET COST RULEZ: #age less than 5 👉 $5 #age [DEMOGR…" at bounding box center [438, 345] width 723 height 283
click at [152, 421] on div "age = [DEMOGRAPHIC_DATA] #TICKET COST RULEZ: #age less than 5 👉 $5 #age [DEMOGR…" at bounding box center [438, 345] width 723 height 283
type textarea "**********"
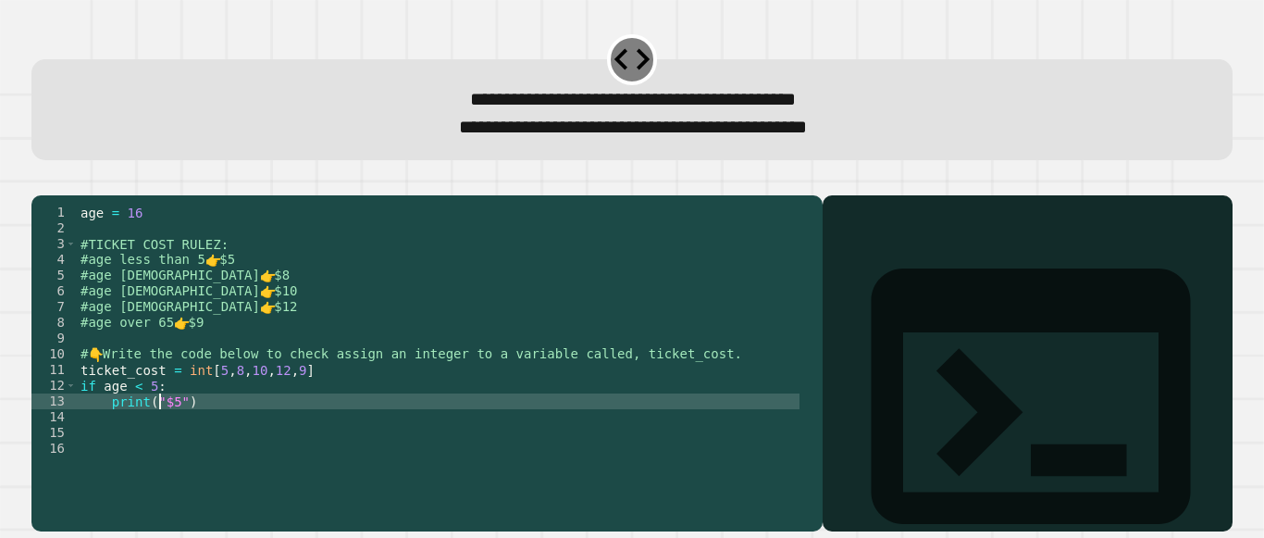
click at [219, 437] on div "age = [DEMOGRAPHIC_DATA] #TICKET COST RULEZ: #age less than 5 👉 $5 #age [DEMOGR…" at bounding box center [438, 345] width 723 height 283
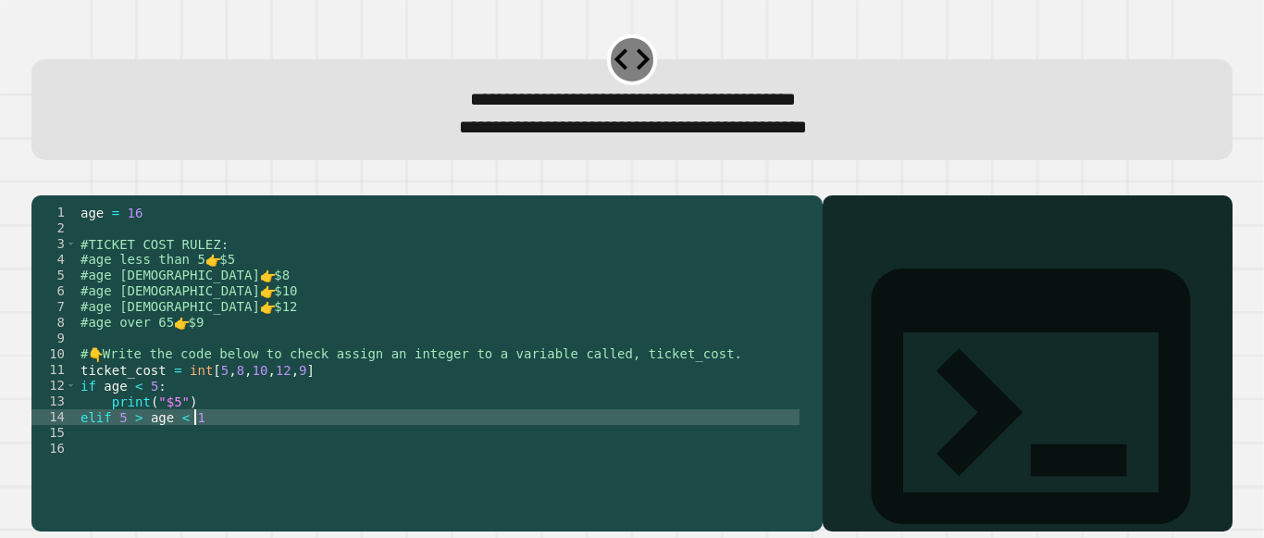
scroll to position [0, 7]
type textarea "**********"
click at [245, 447] on div "age = [DEMOGRAPHIC_DATA] #TICKET COST RULEZ: #age less than 5 👉 $5 #age [DEMOGR…" at bounding box center [438, 345] width 723 height 283
type textarea "**********"
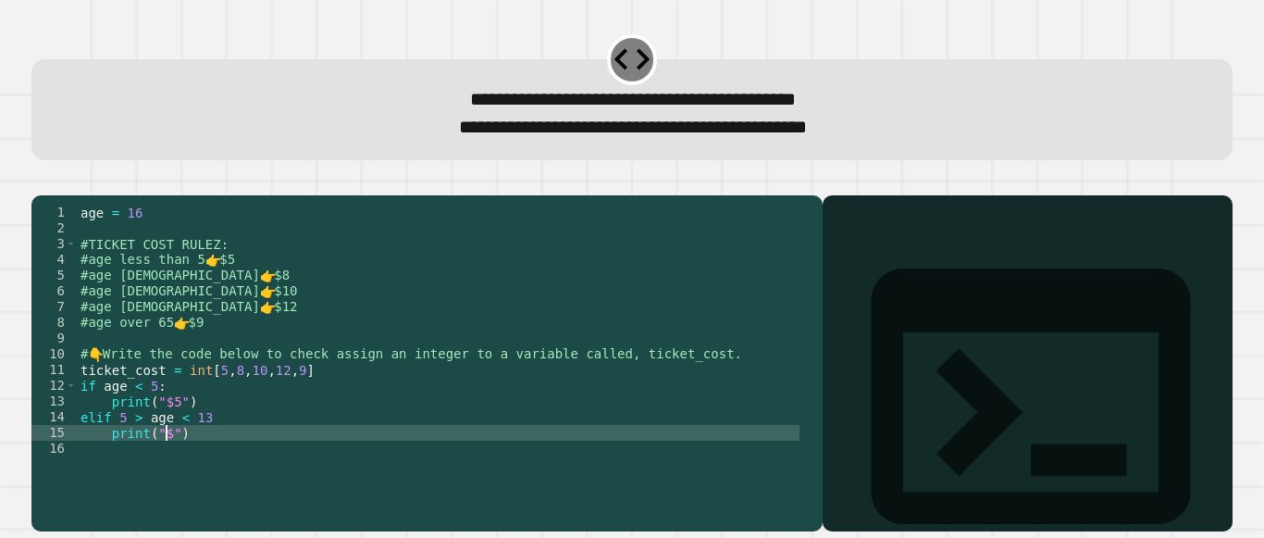
scroll to position [0, 6]
type textarea "**********"
click at [234, 464] on div "age = [DEMOGRAPHIC_DATA] #TICKET COST RULEZ: #age less than 5 👉 $5 #age [DEMOGR…" at bounding box center [438, 345] width 723 height 283
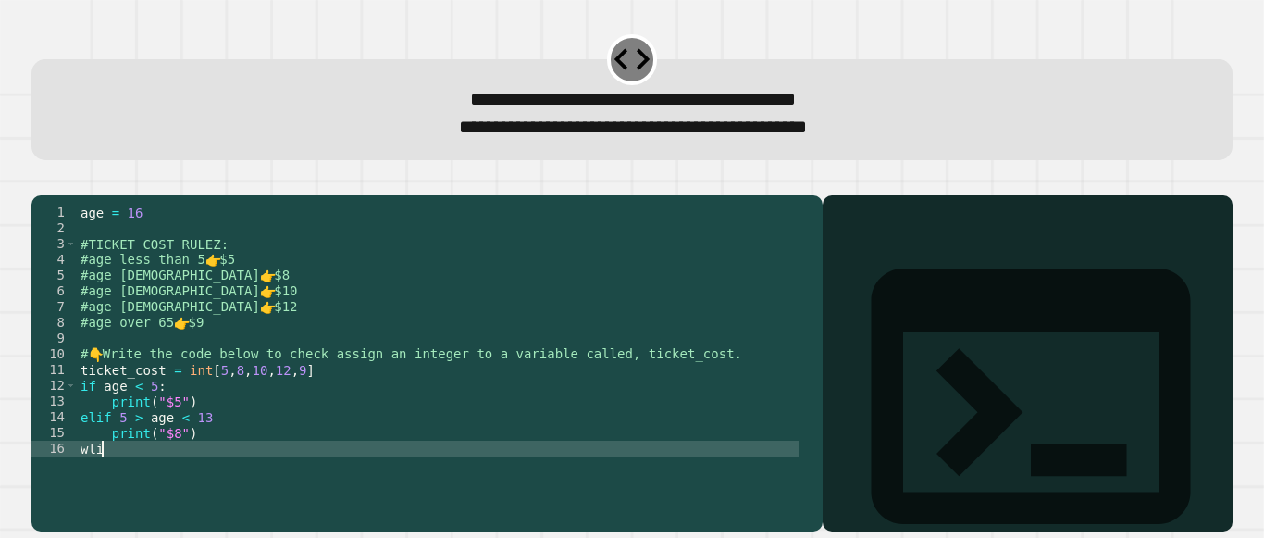
scroll to position [0, 0]
type textarea "*"
type textarea "**********"
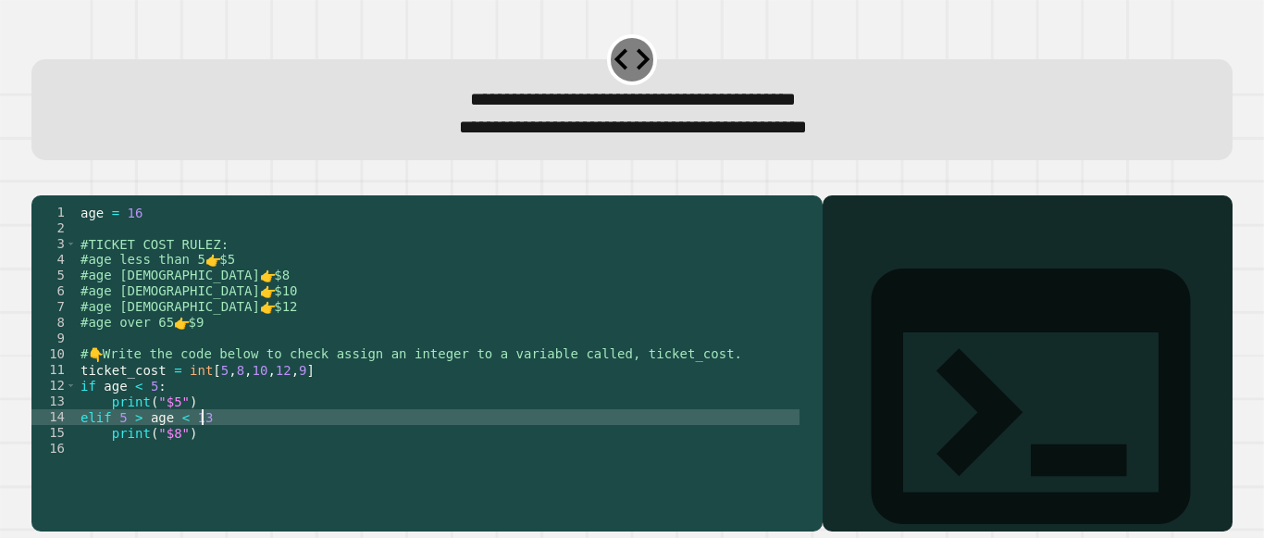
click at [214, 439] on div "age = [DEMOGRAPHIC_DATA] #TICKET COST RULEZ: #age less than 5 👉 $5 #age [DEMOGR…" at bounding box center [438, 345] width 723 height 283
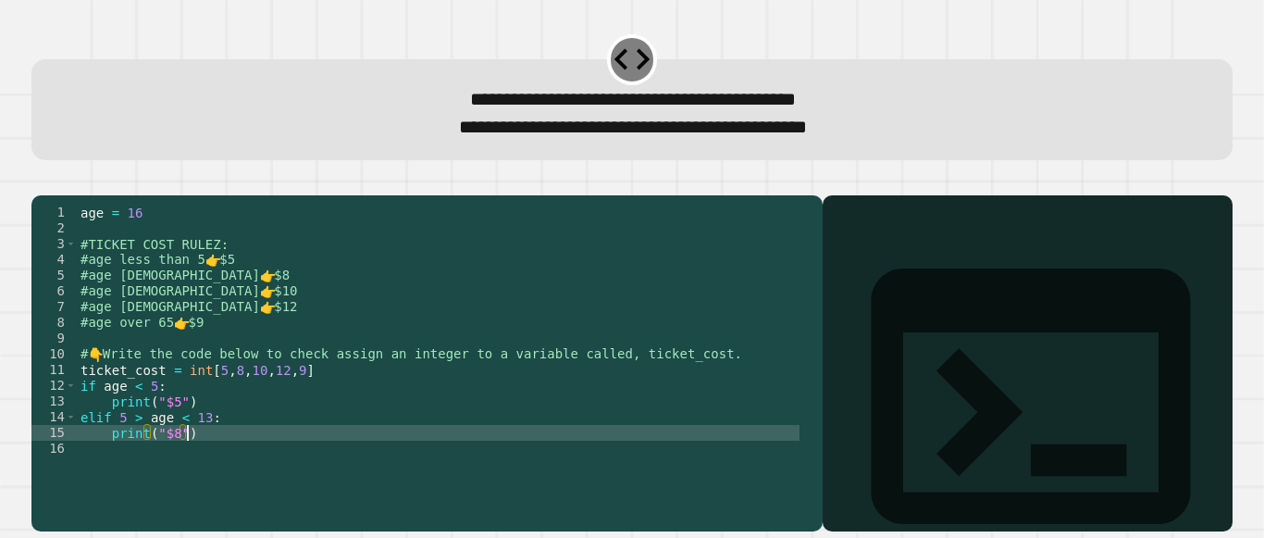
click at [210, 462] on div "age = [DEMOGRAPHIC_DATA] #TICKET COST RULEZ: #age less than 5 👉 $5 #age [DEMOGR…" at bounding box center [438, 345] width 723 height 283
type textarea "**********"
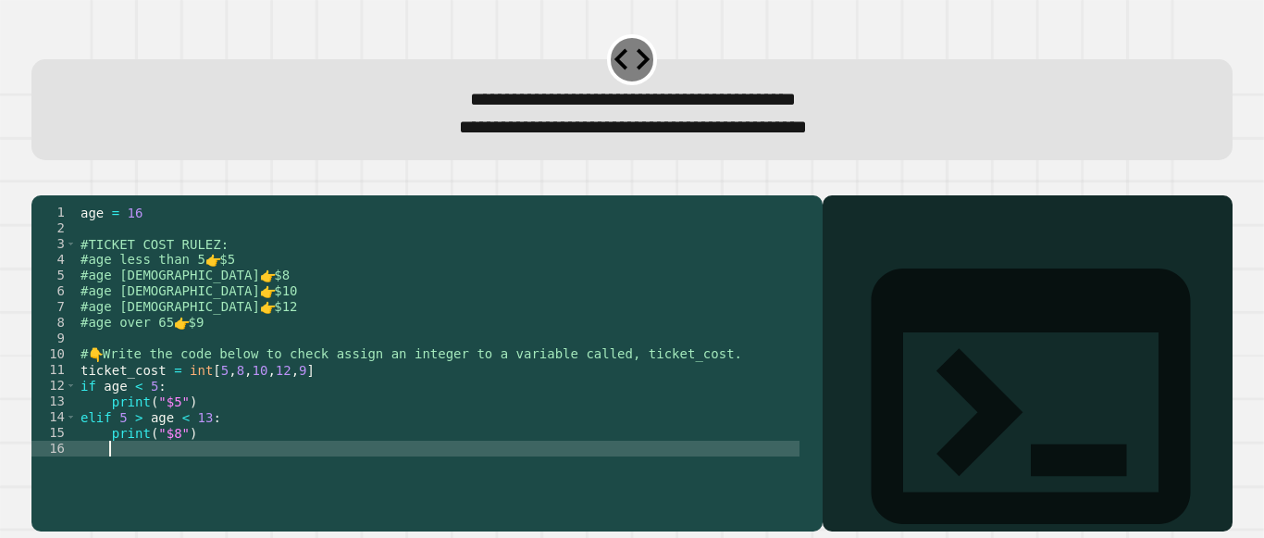
scroll to position [0, 0]
type textarea "*"
click at [182, 464] on div "age = [DEMOGRAPHIC_DATA] #TICKET COST RULEZ: #age less than 5 👉 $5 #age [DEMOGR…" at bounding box center [438, 345] width 723 height 283
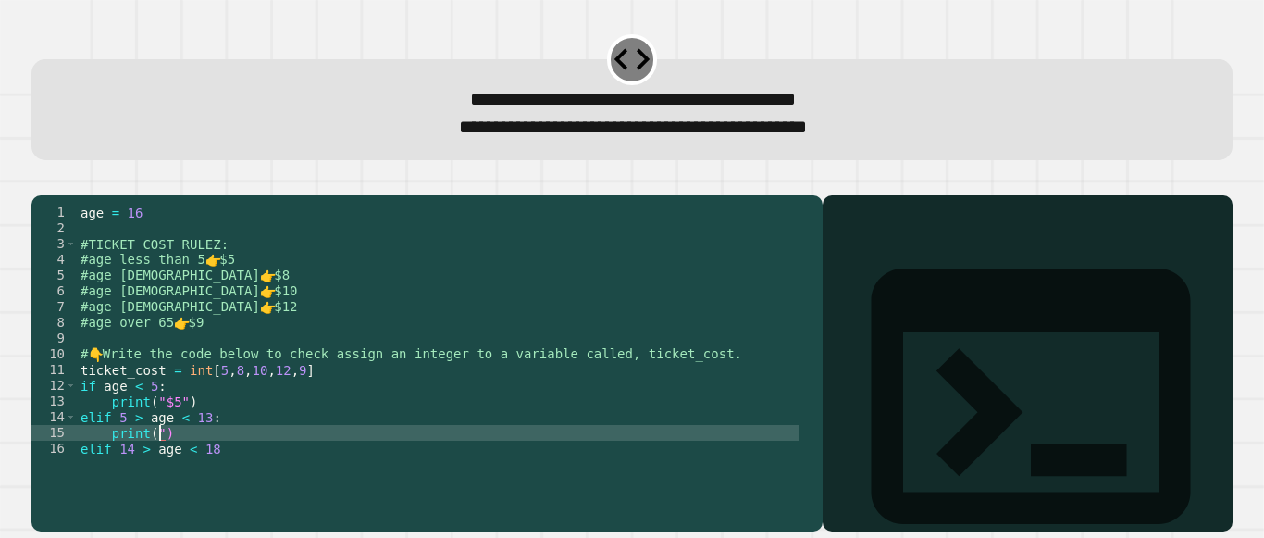
scroll to position [0, 5]
click at [146, 458] on div "age = [DEMOGRAPHIC_DATA] #TICKET COST RULEZ: #age less than 5 👉 $5 #age [DEMOGR…" at bounding box center [438, 345] width 723 height 283
click at [179, 459] on div "age = [DEMOGRAPHIC_DATA] #TICKET COST RULEZ: #age less than 5 👉 $5 #age [DEMOGR…" at bounding box center [438, 345] width 723 height 283
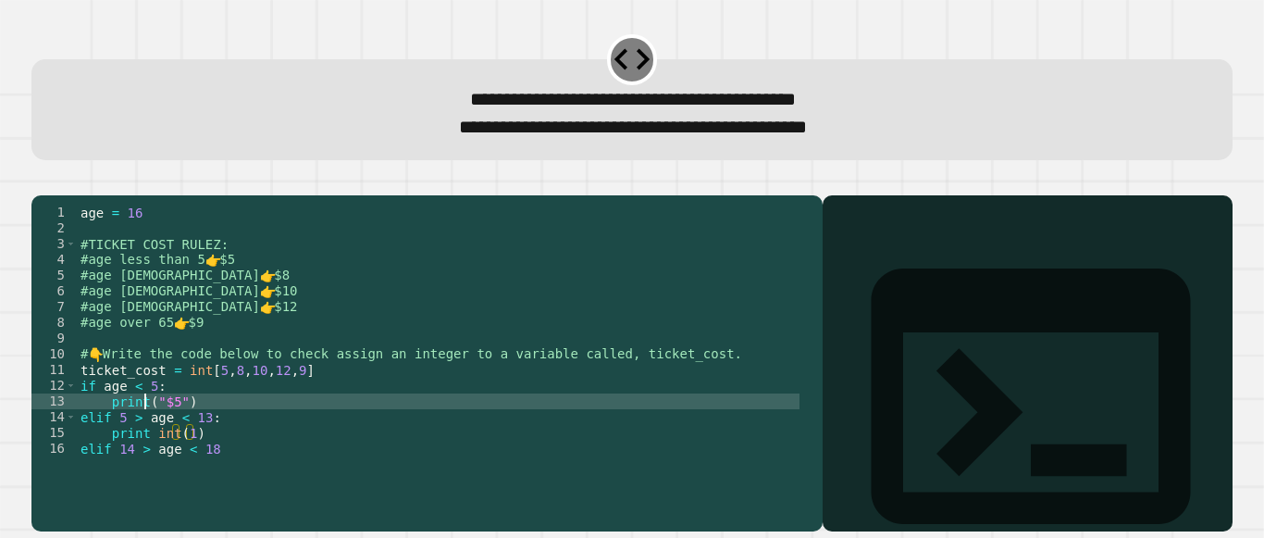
click at [146, 429] on div "age = [DEMOGRAPHIC_DATA] #TICKET COST RULEZ: #age less than 5 👉 $5 #age [DEMOGR…" at bounding box center [438, 345] width 723 height 283
click at [207, 429] on div "age = [DEMOGRAPHIC_DATA] #TICKET COST RULEZ: #age less than 5 👉 $5 #age [DEMOGR…" at bounding box center [438, 345] width 723 height 283
click at [227, 477] on div "age = [DEMOGRAPHIC_DATA] #TICKET COST RULEZ: #age less than 5 👉 $5 #age [DEMOGR…" at bounding box center [438, 345] width 723 height 283
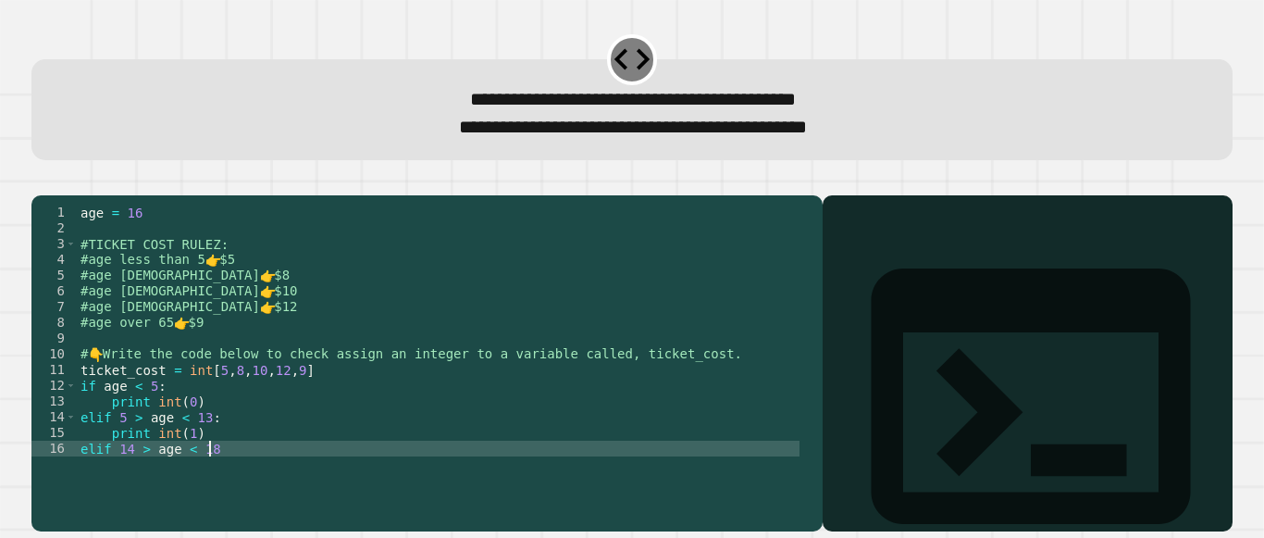
type textarea "**********"
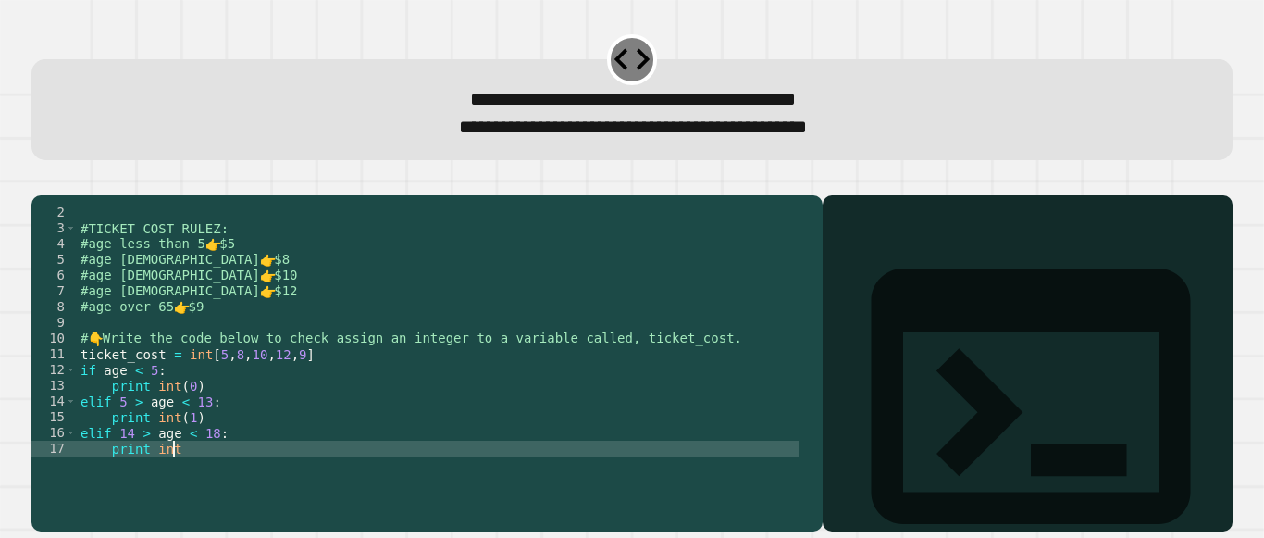
scroll to position [0, 6]
click at [211, 477] on div "#TICKET COST RULEZ: #age less than 5 👉 $5 #age [DEMOGRAPHIC_DATA] 👉 $8 #age [DE…" at bounding box center [438, 345] width 723 height 283
type textarea "**********"
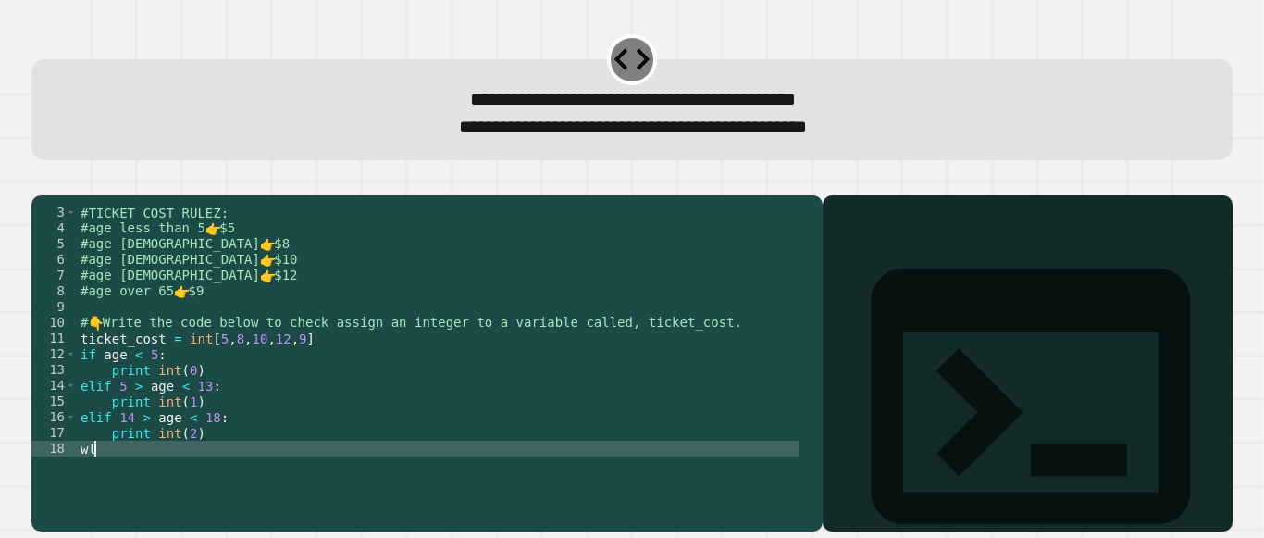
scroll to position [0, 0]
type textarea "*"
type textarea "**********"
type textarea "*"
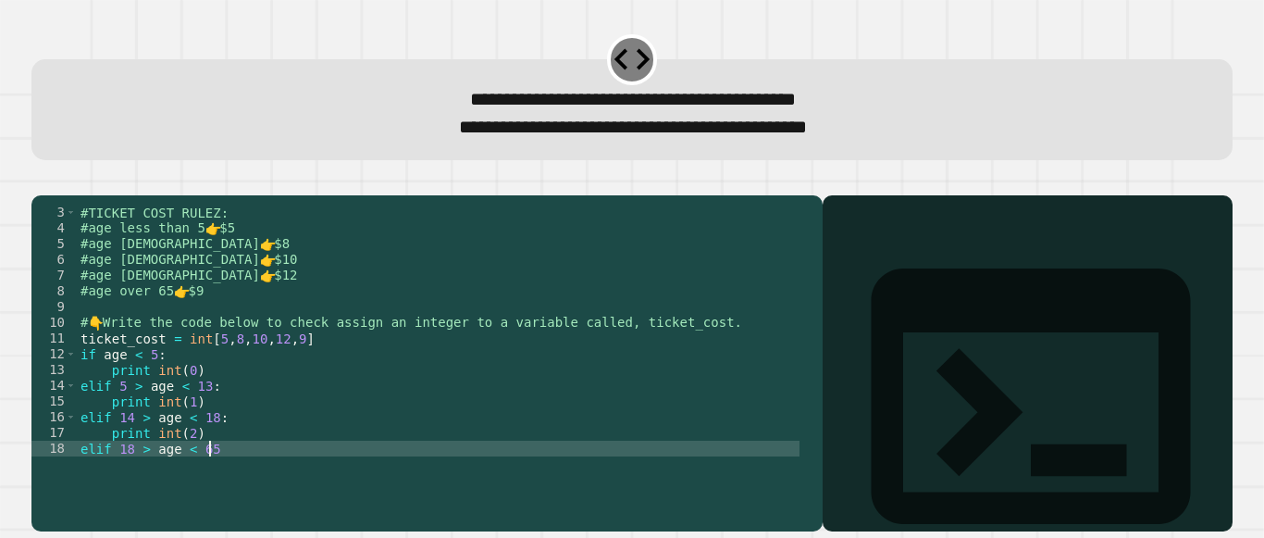
type textarea "**********"
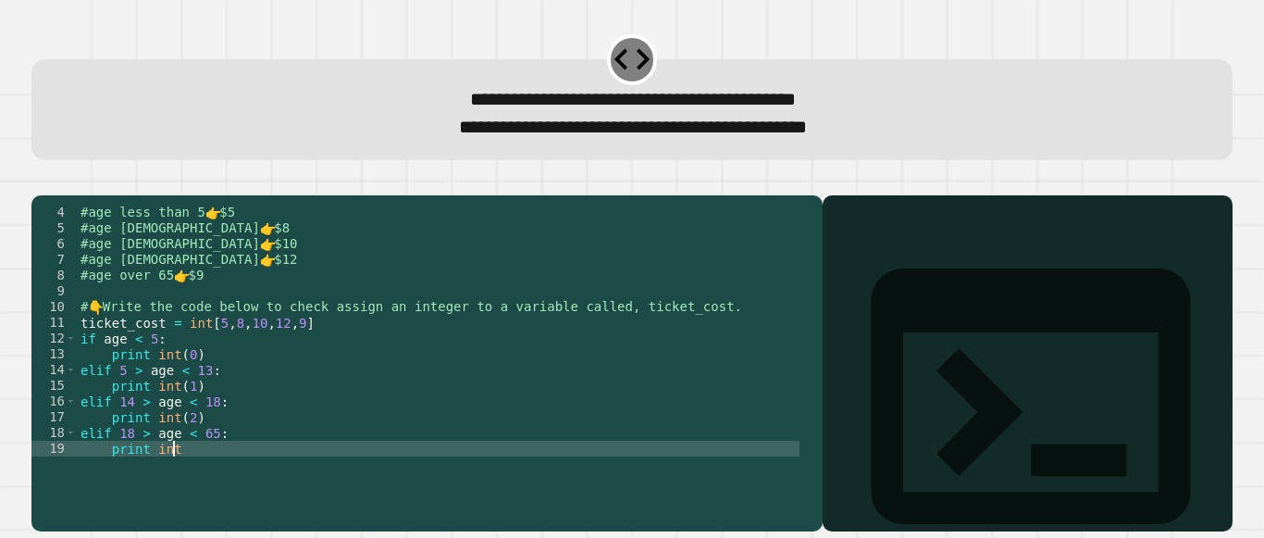
scroll to position [0, 6]
click at [226, 473] on div "#age less than 5 👉 $5 #age [DEMOGRAPHIC_DATA] 👉 $8 #age [DEMOGRAPHIC_DATA] 👉 $1…" at bounding box center [438, 345] width 723 height 283
type textarea "**********"
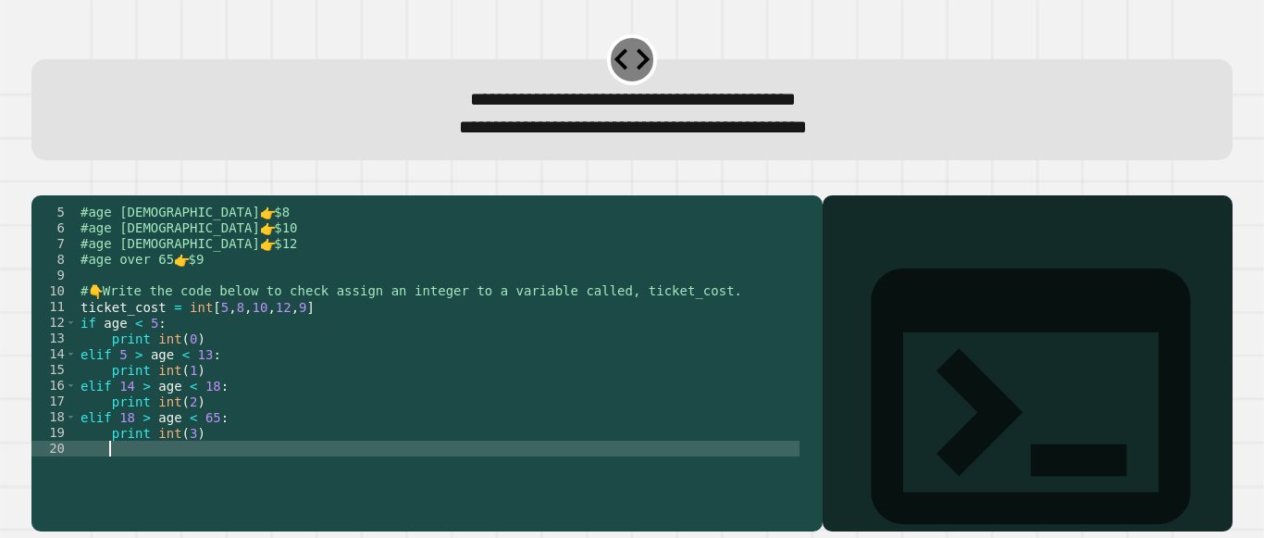
scroll to position [0, 0]
type textarea "*****"
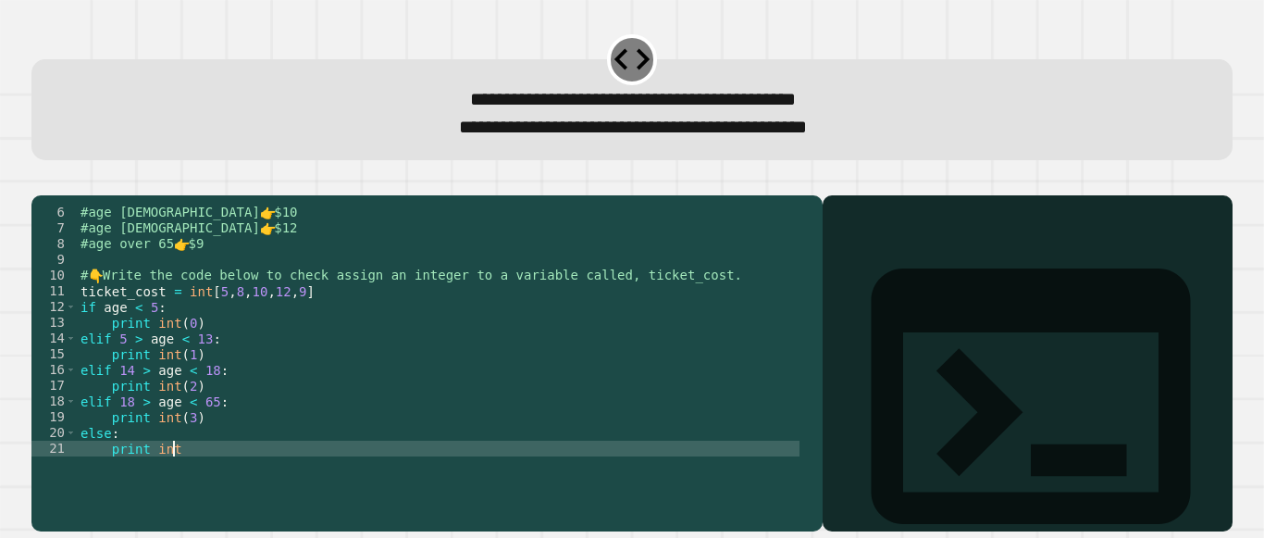
scroll to position [0, 6]
type textarea "**********"
click at [879, 361] on div at bounding box center [1027, 390] width 391 height 282
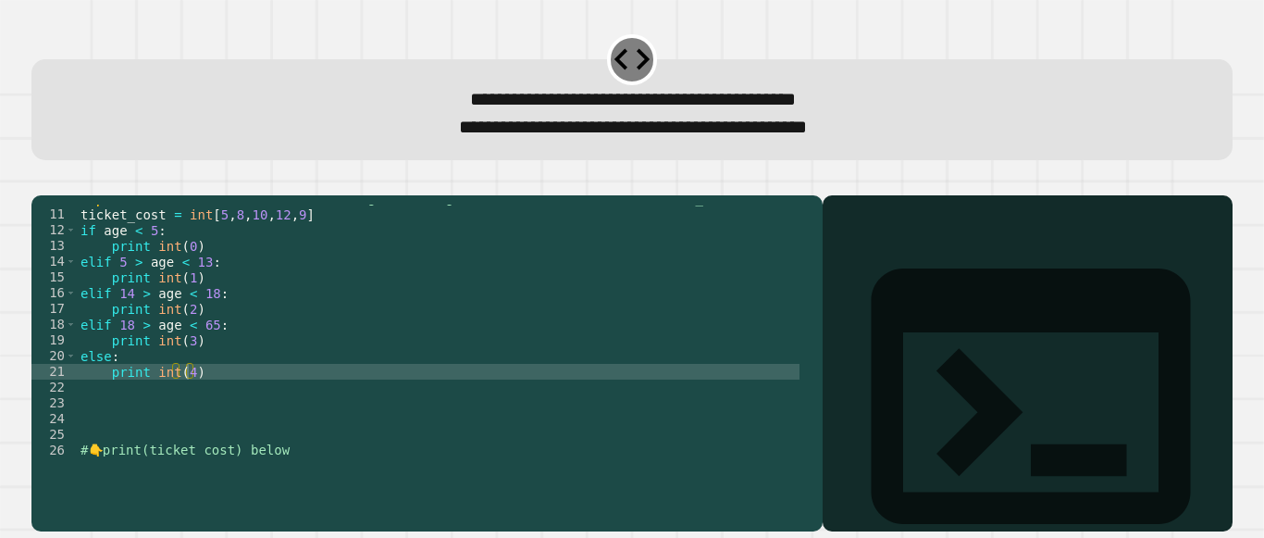
scroll to position [148, 0]
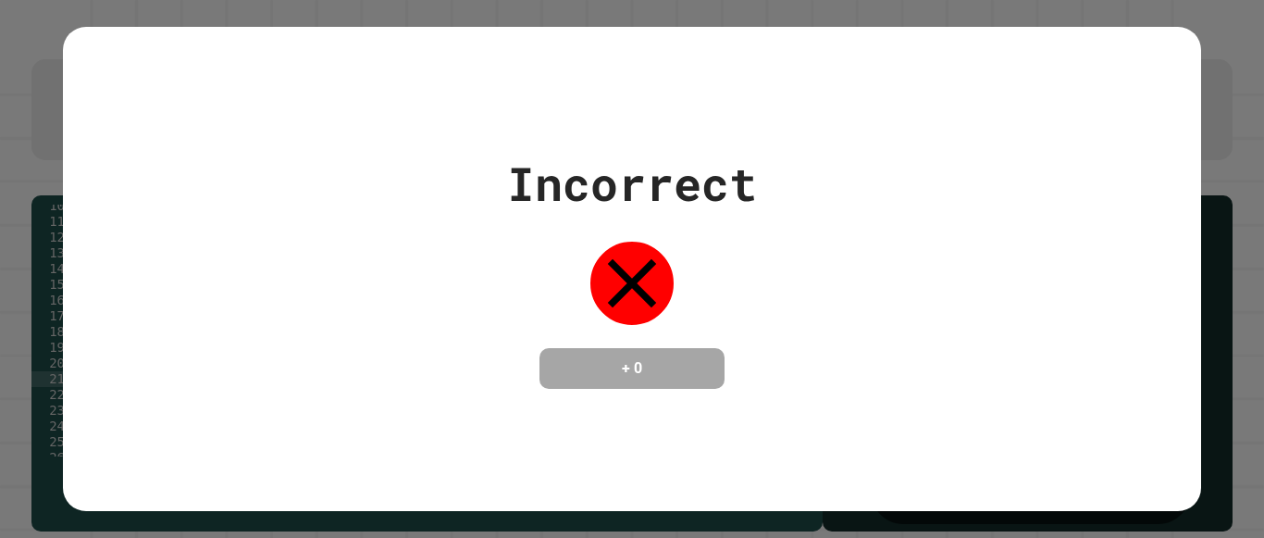
click at [60, 204] on div "Incorrect + 0" at bounding box center [632, 269] width 1264 height 538
click at [1217, 291] on div "Incorrect + 0" at bounding box center [632, 269] width 1264 height 538
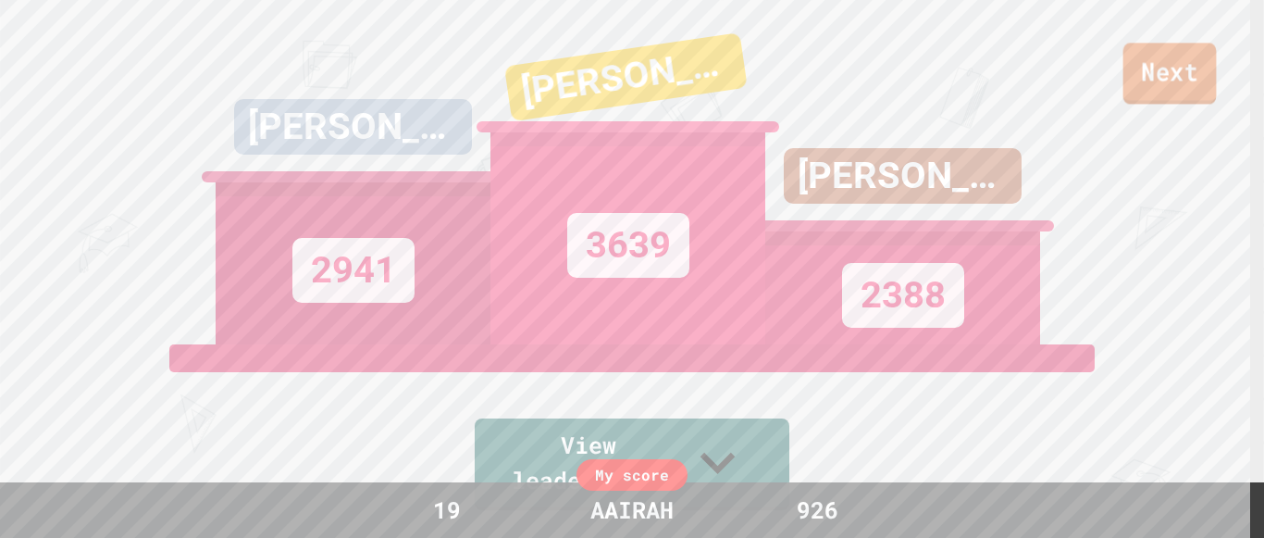
click at [1184, 77] on link "Next" at bounding box center [1169, 73] width 93 height 61
